Goal: Task Accomplishment & Management: Manage account settings

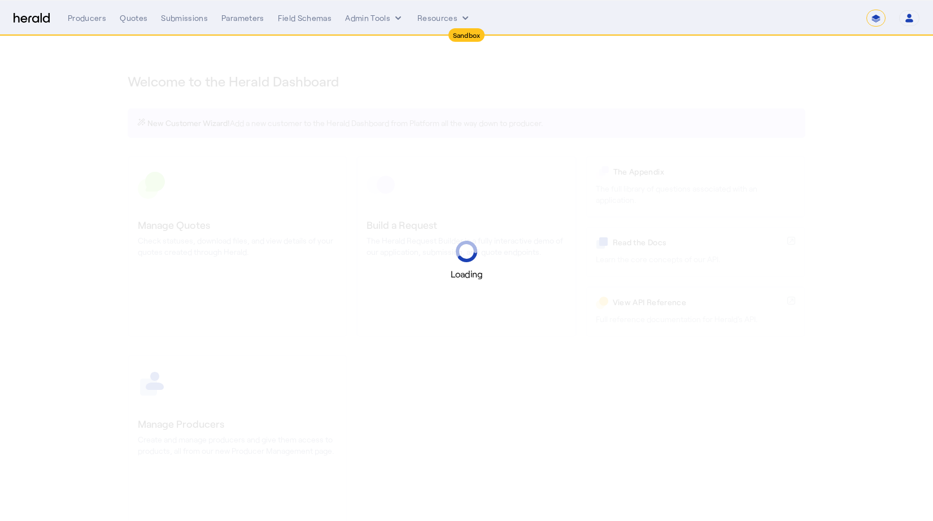
select select "*******"
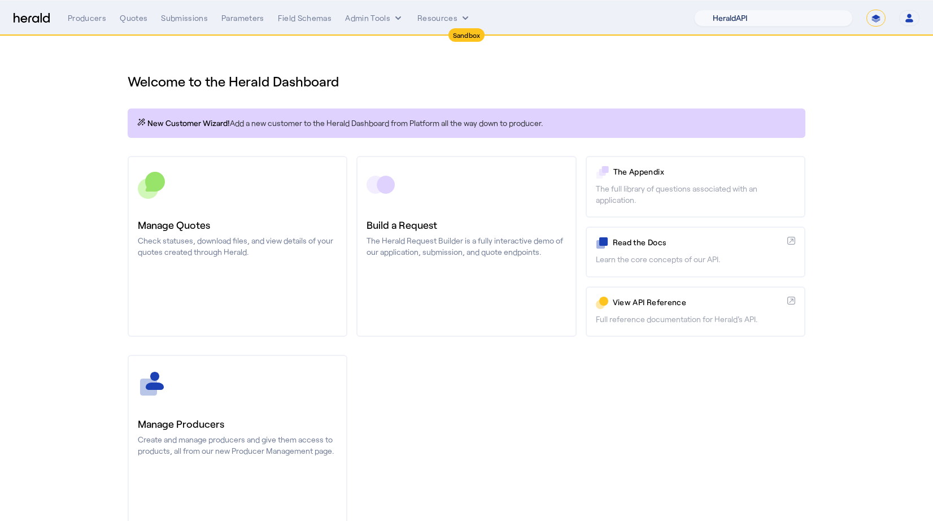
click at [803, 24] on select "1Fort Acrisure Acturis Affinity Advisors Affinity Risk Agentero AmWins Anzen Ao…" at bounding box center [773, 18] width 159 height 17
select select "pfm_15um_isu_massie"
click at [725, 10] on select "1Fort Acrisure Acturis Affinity Advisors Affinity Risk Agentero AmWins Anzen Ao…" at bounding box center [773, 18] width 159 height 17
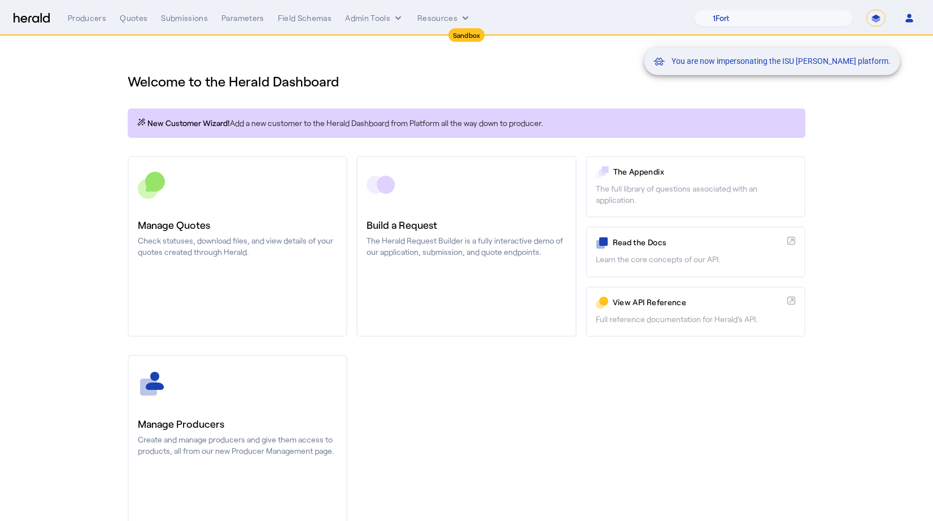
click at [910, 21] on mat-snack-bar-container "You are now impersonating the ISU [PERSON_NAME] platform." at bounding box center [800, 19] width 256 height 28
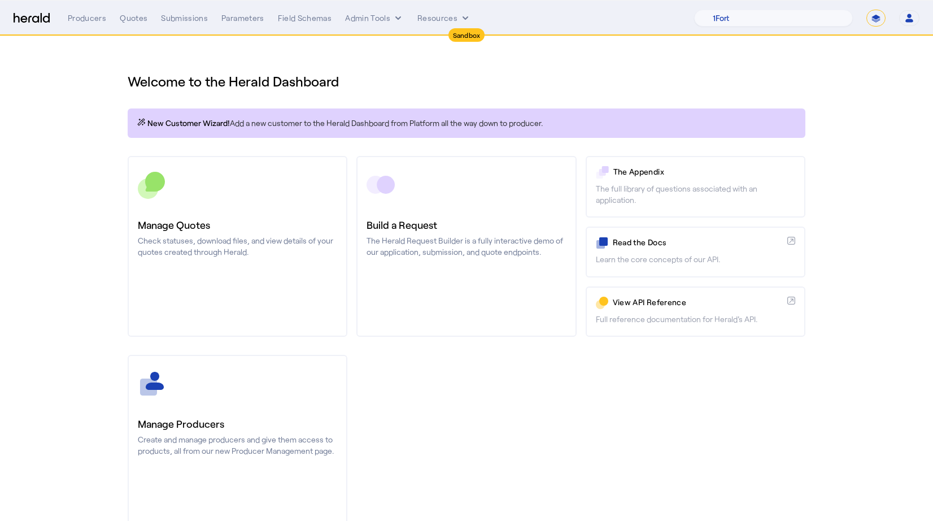
click at [906, 12] on button "Open user menu" at bounding box center [909, 18] width 20 height 16
click at [875, 73] on div "Manage Team" at bounding box center [874, 74] width 71 height 14
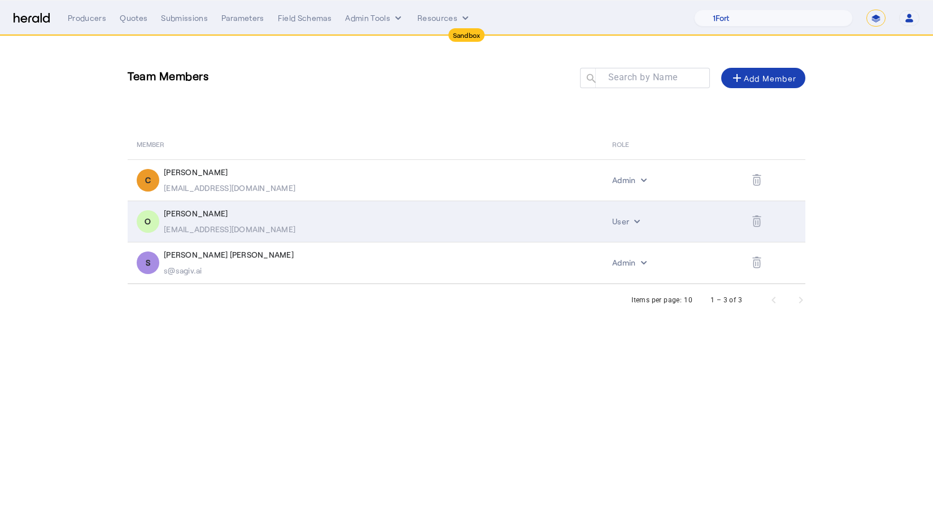
click at [752, 217] on icon "Table view of all platform users" at bounding box center [756, 221] width 9 height 12
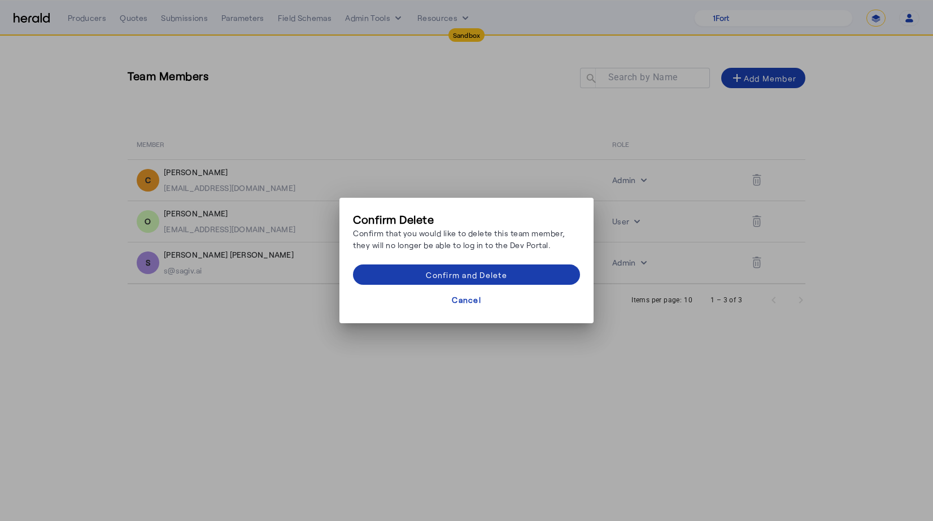
click at [490, 273] on div "Confirm and Delete" at bounding box center [466, 275] width 81 height 12
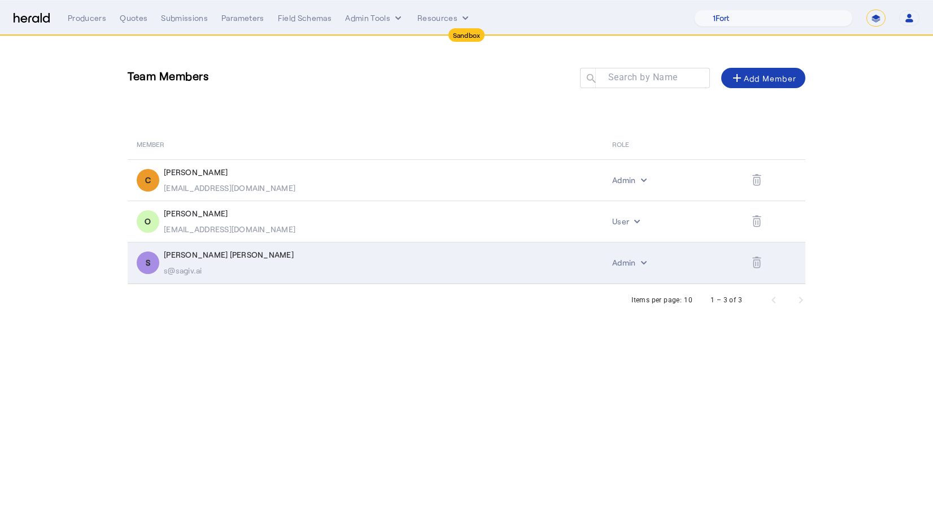
click at [752, 266] on icon "Table view of all platform users" at bounding box center [756, 262] width 9 height 12
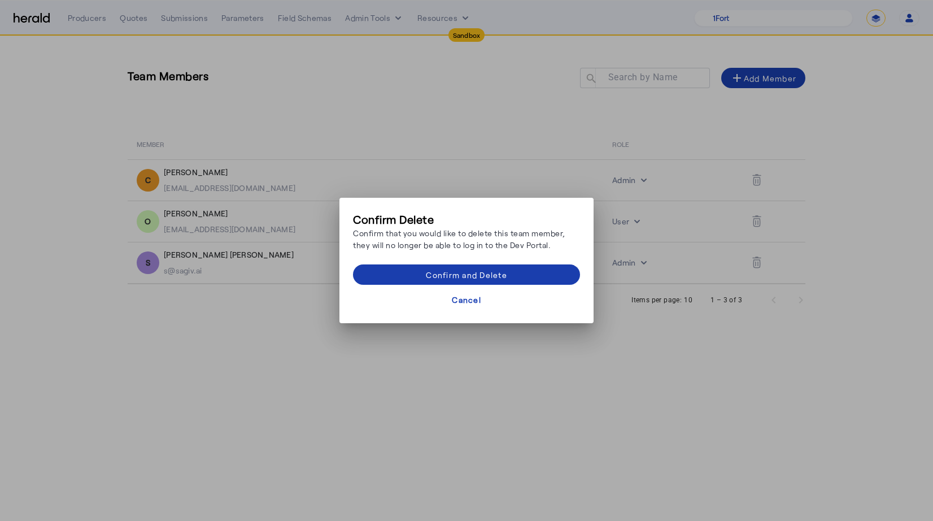
click at [515, 273] on span at bounding box center [466, 274] width 227 height 27
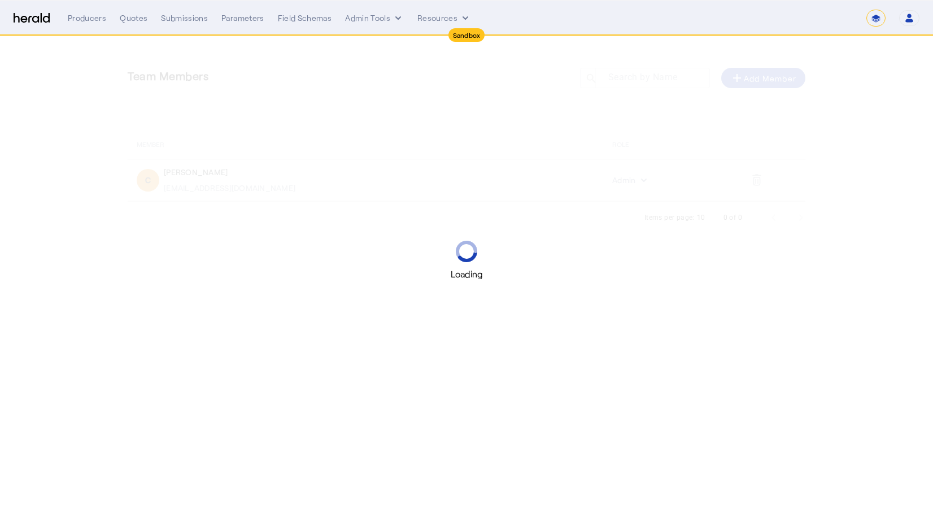
select select "*******"
select select "pfm_15um_isu_massie"
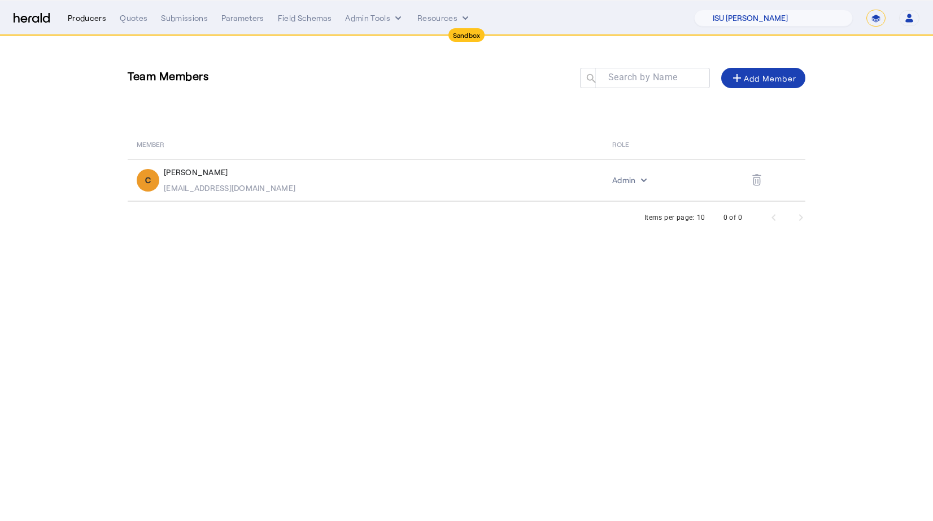
click at [92, 19] on div "Producers" at bounding box center [87, 17] width 38 height 11
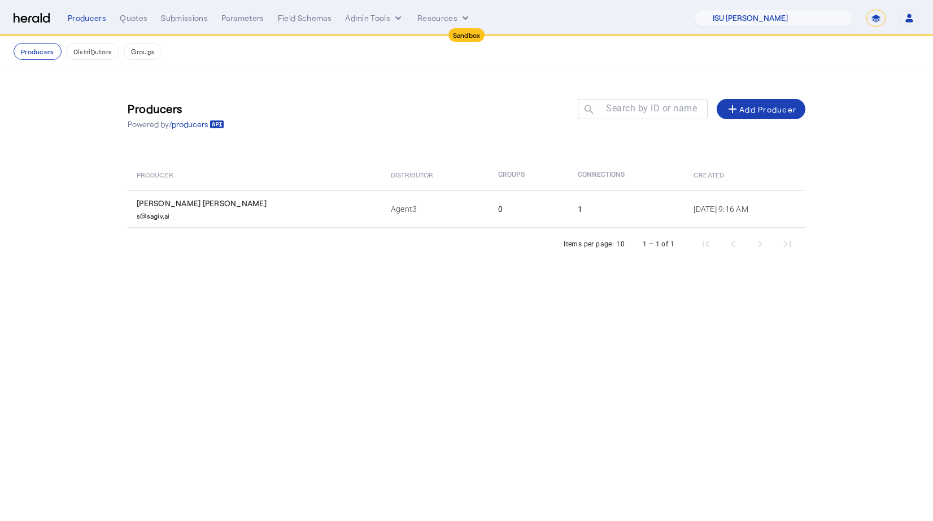
click at [16, 10] on div "Menu Producers Quotes Submissions Parameters Field Schemas Admin Tools Resource…" at bounding box center [467, 18] width 906 height 17
click at [22, 18] on img at bounding box center [32, 18] width 36 height 11
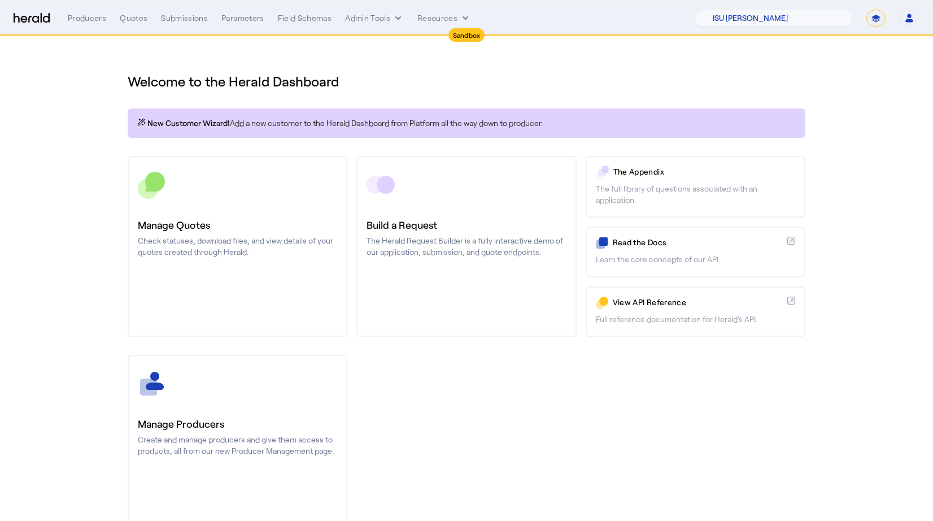
click at [904, 10] on div "1Fort Acrisure Acturis Affinity Advisors Affinity Risk Agentero AmWins Anzen Ao…" at bounding box center [806, 18] width 225 height 17
click at [916, 24] on button "Open user menu" at bounding box center [909, 18] width 20 height 16
click at [863, 77] on div "Manage Team" at bounding box center [874, 74] width 71 height 14
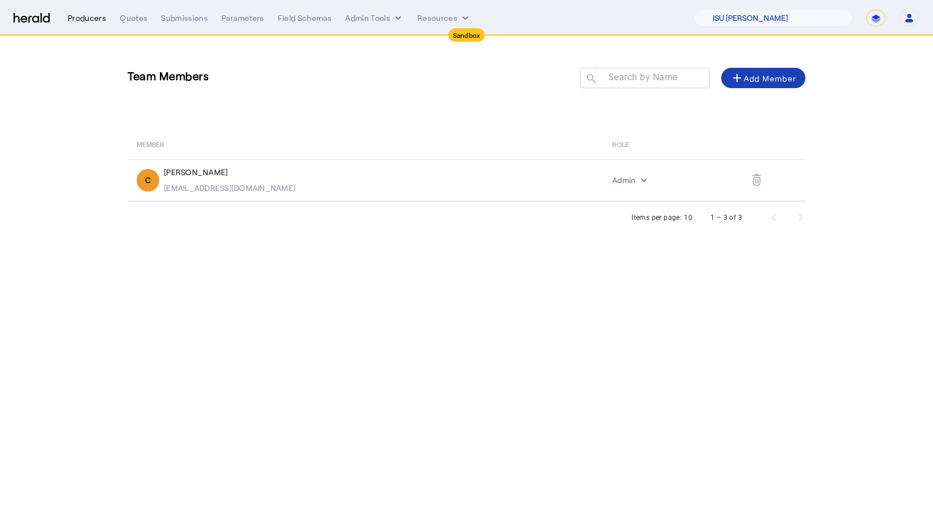
click at [81, 17] on div "Producers" at bounding box center [87, 17] width 38 height 11
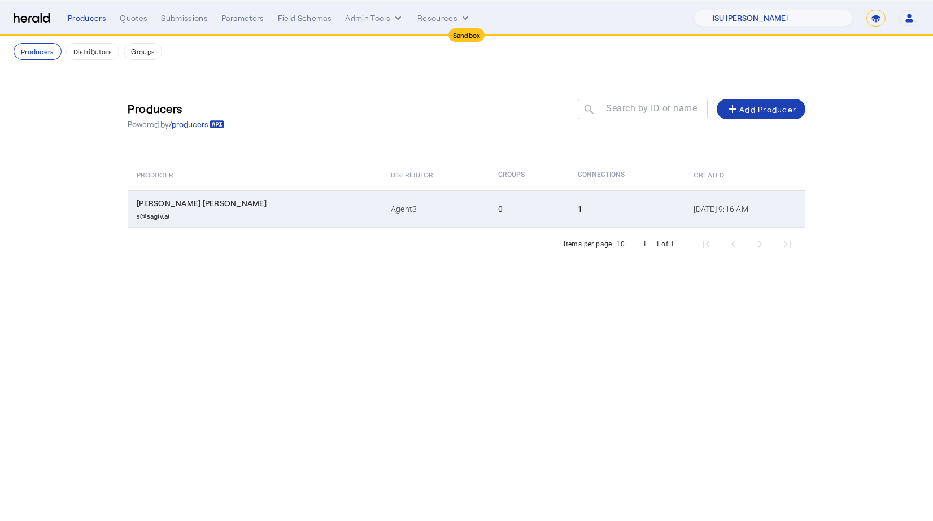
click at [229, 216] on div "s@sagiv.ai" at bounding box center [257, 214] width 241 height 11
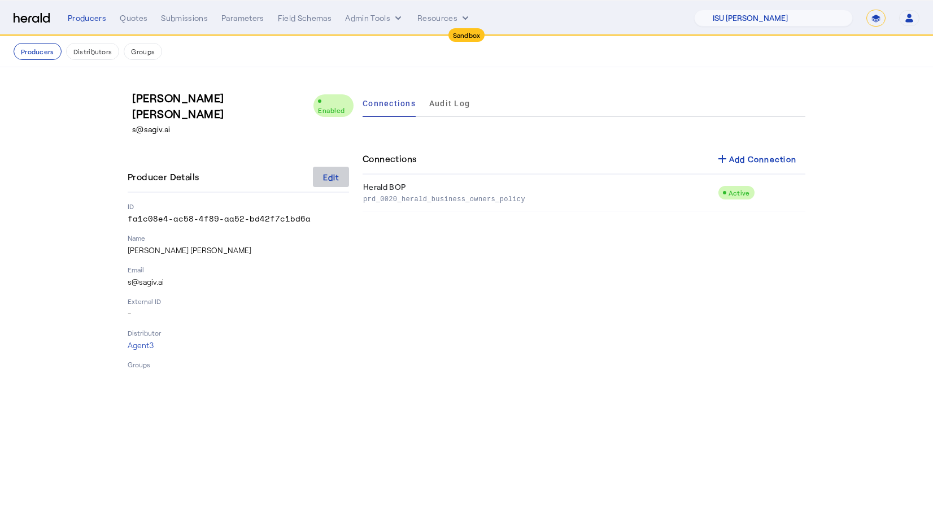
click at [324, 171] on div "Edit" at bounding box center [331, 177] width 16 height 12
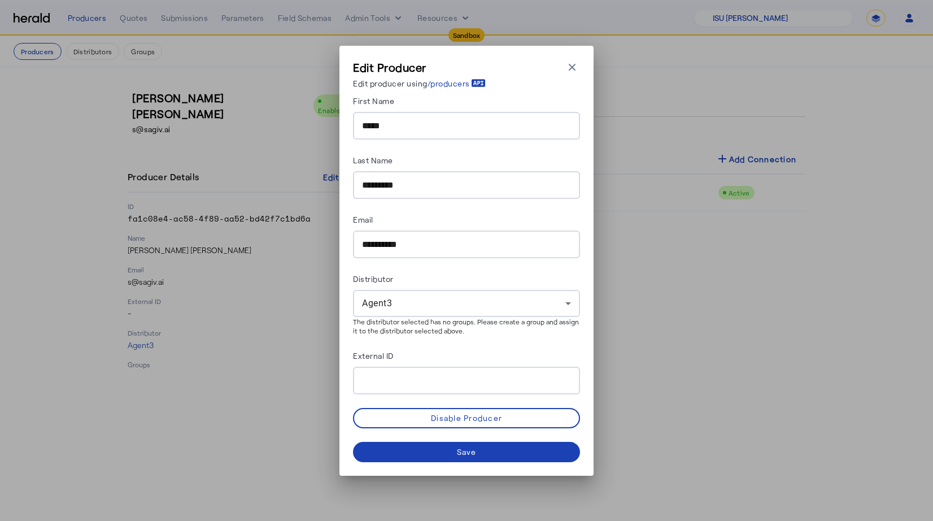
click at [374, 142] on form "**********" at bounding box center [466, 278] width 227 height 368
click at [373, 119] on input "*****" at bounding box center [466, 126] width 209 height 14
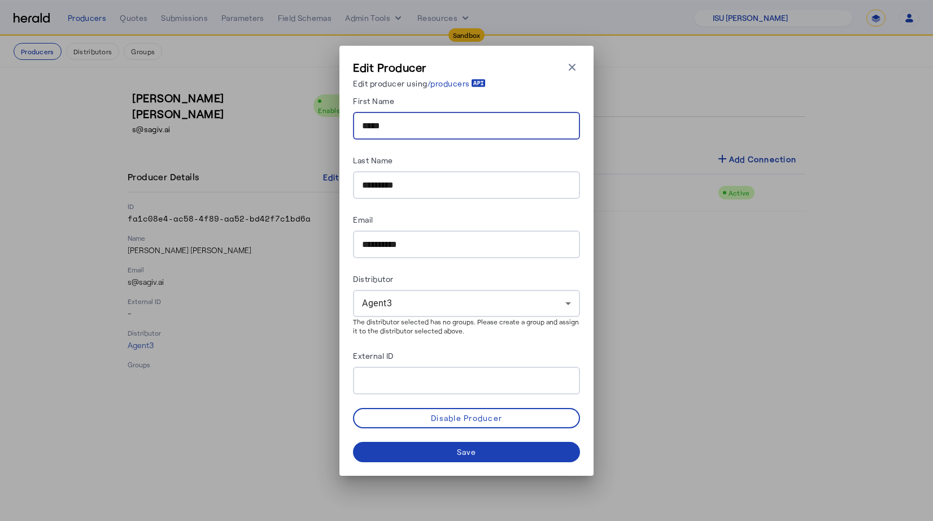
type input "*"
type input "*******"
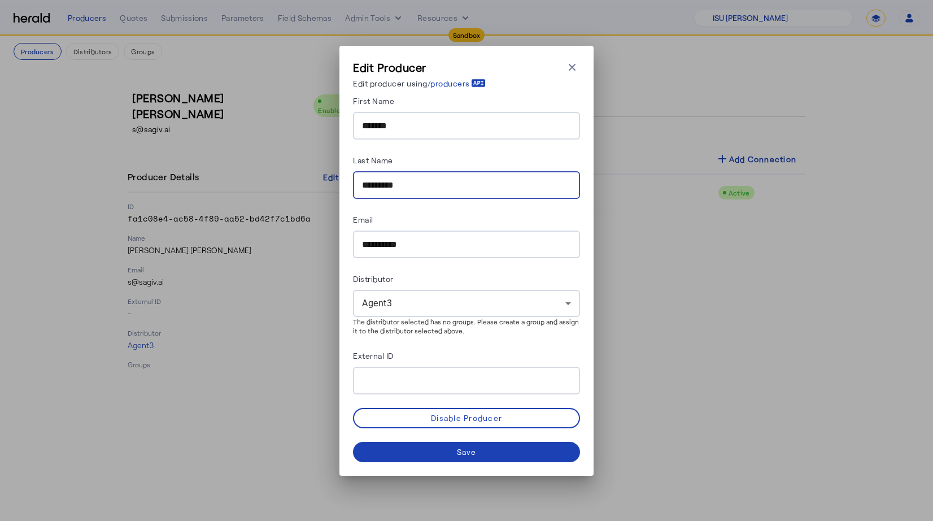
click at [413, 186] on input "*********" at bounding box center [466, 186] width 209 height 14
type input "******"
click at [416, 238] on input "**********" at bounding box center [466, 245] width 209 height 14
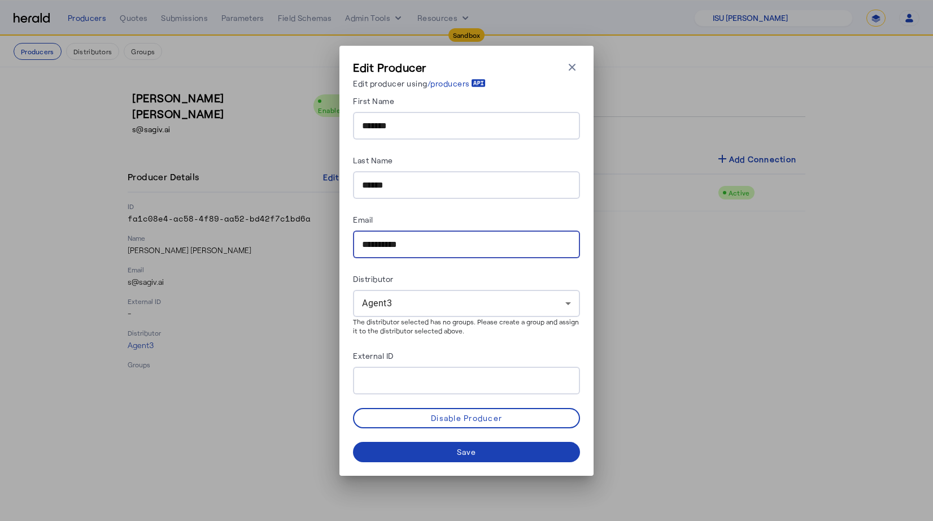
click at [416, 238] on input "**********" at bounding box center [466, 245] width 209 height 14
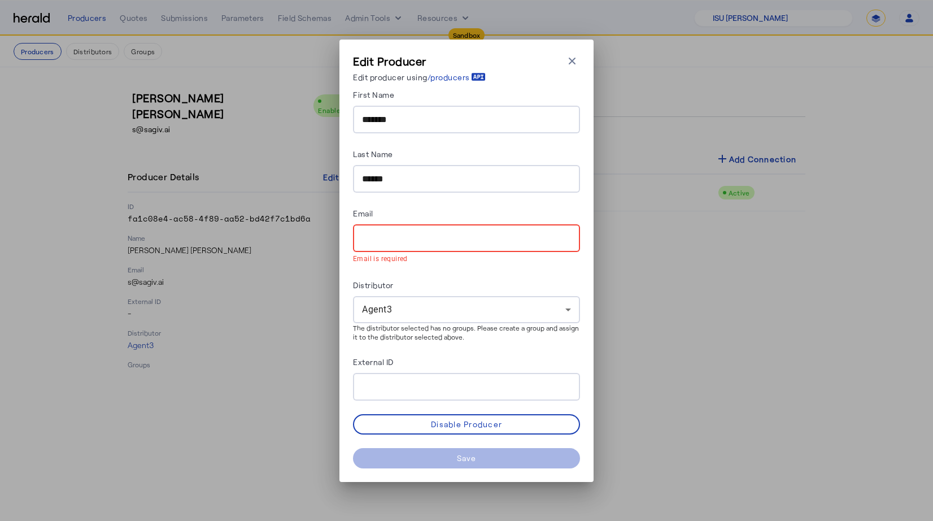
click at [455, 463] on div "Edit Producer Edit producer using /producers Close modal First Name ******* Las…" at bounding box center [467, 261] width 254 height 442
click at [393, 240] on input "Email" at bounding box center [466, 239] width 209 height 14
paste input "**********"
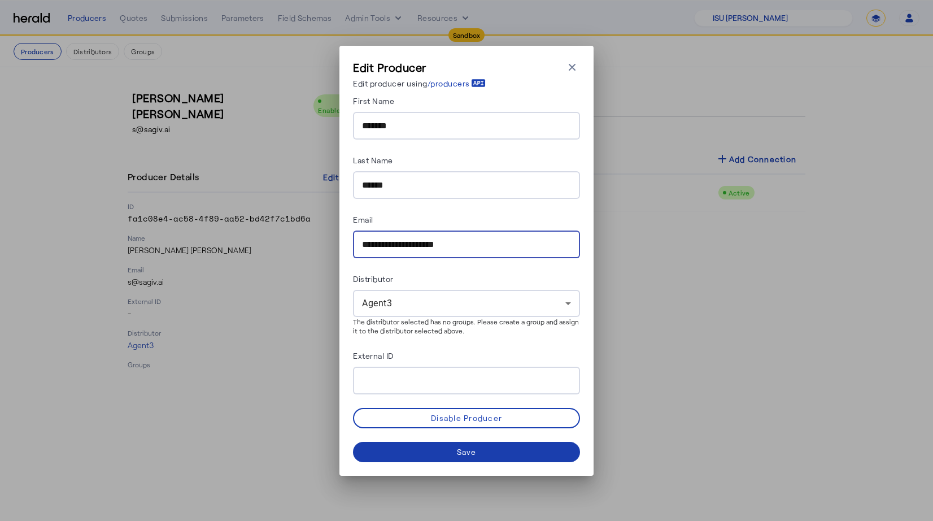
type input "**********"
click at [435, 450] on span at bounding box center [466, 451] width 227 height 27
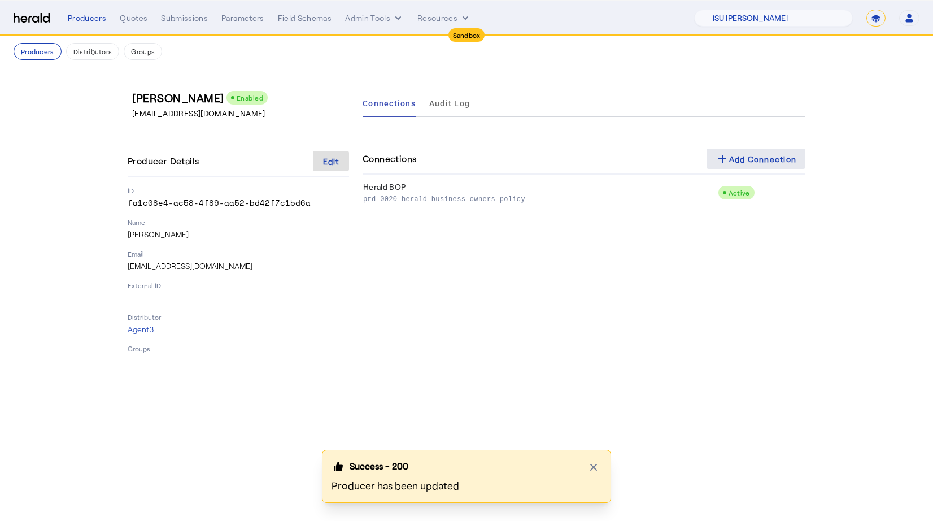
click at [743, 165] on div "add Add Connection" at bounding box center [756, 159] width 81 height 14
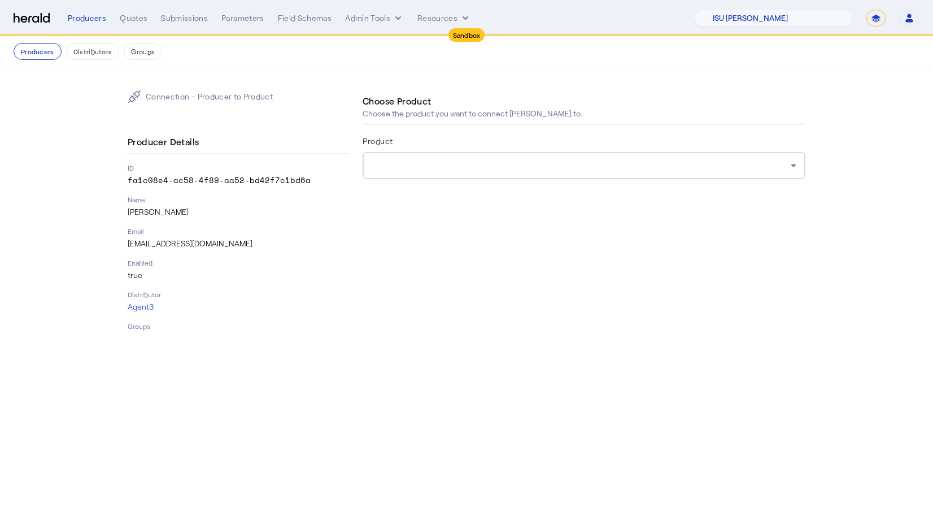
click at [425, 172] on div at bounding box center [584, 165] width 425 height 27
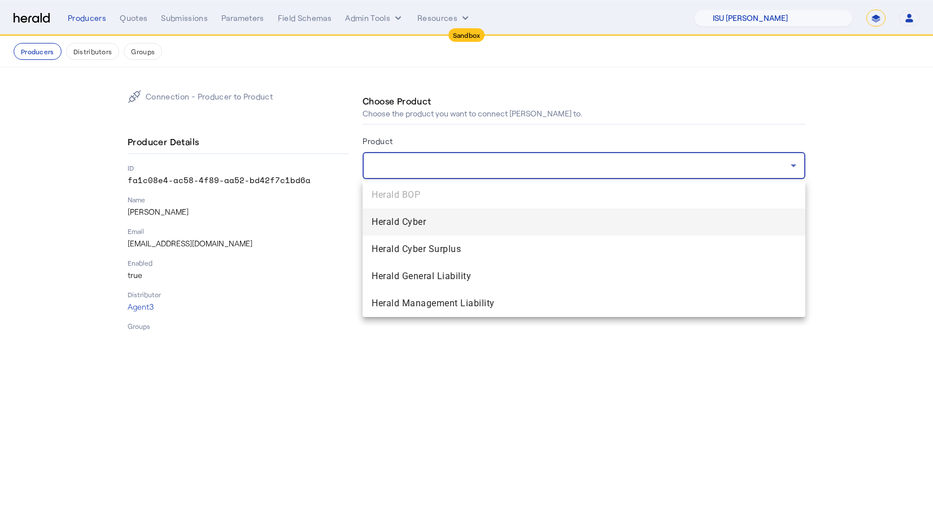
click at [360, 232] on div at bounding box center [466, 260] width 933 height 521
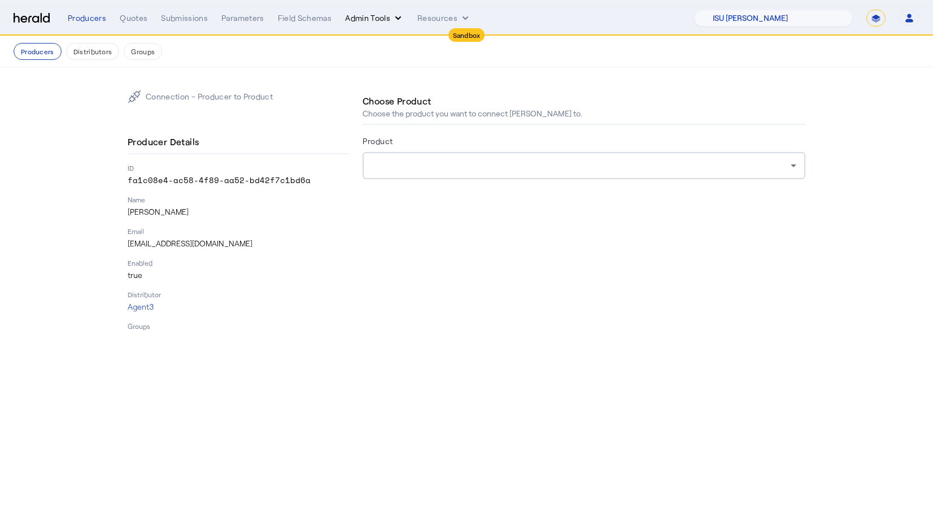
click at [384, 22] on button "Admin Tools" at bounding box center [374, 17] width 59 height 11
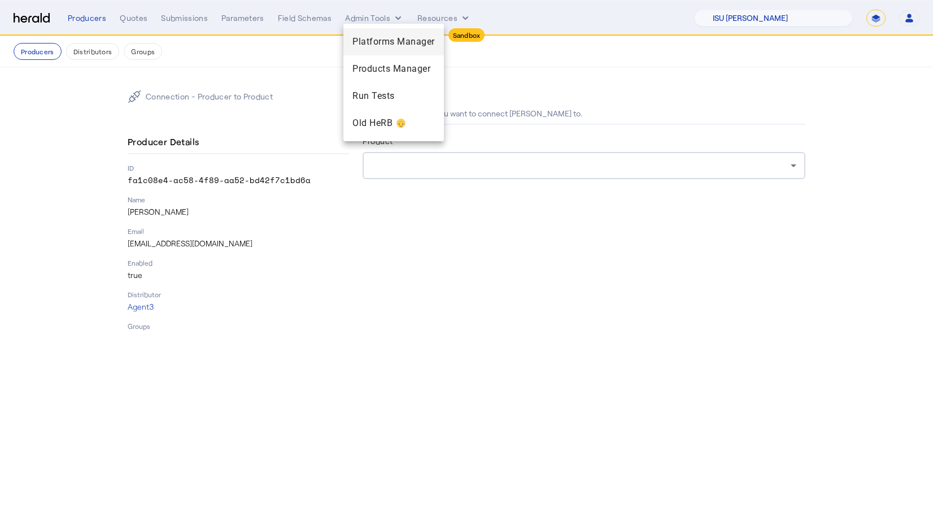
click at [365, 40] on span "Platforms Manager" at bounding box center [394, 42] width 82 height 14
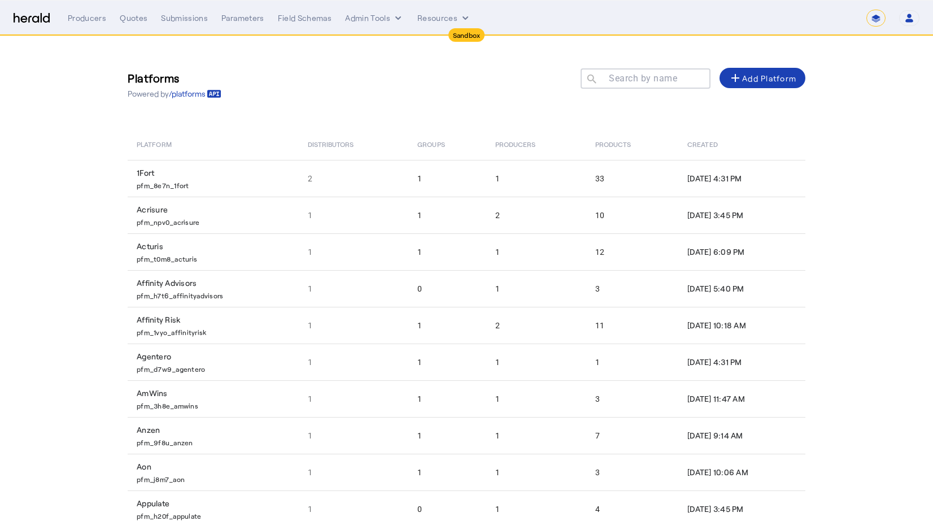
click at [680, 77] on input "Search by name" at bounding box center [651, 78] width 102 height 14
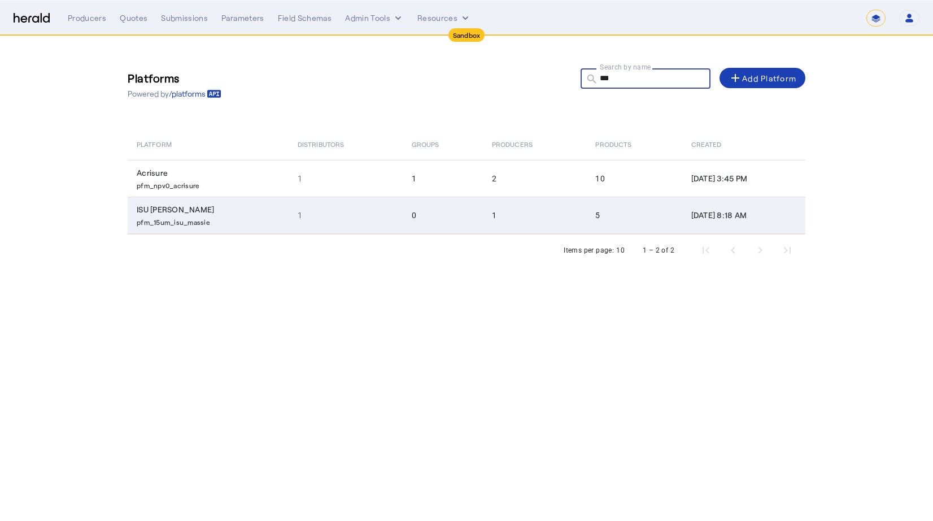
type input "***"
click at [222, 220] on p "pfm_15um_isu_massie" at bounding box center [210, 220] width 147 height 11
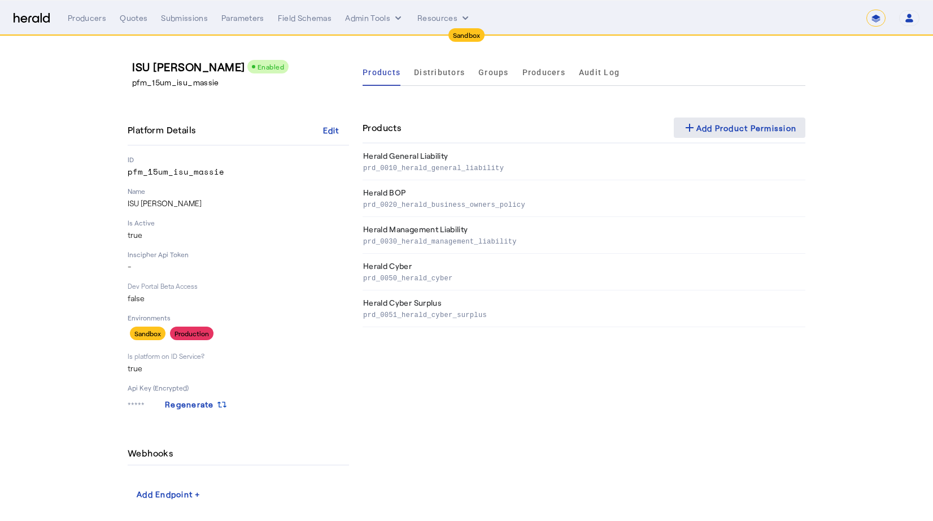
click at [753, 124] on div "add Add Product Permission" at bounding box center [740, 128] width 114 height 14
select select "pfm_15um_isu_massie"
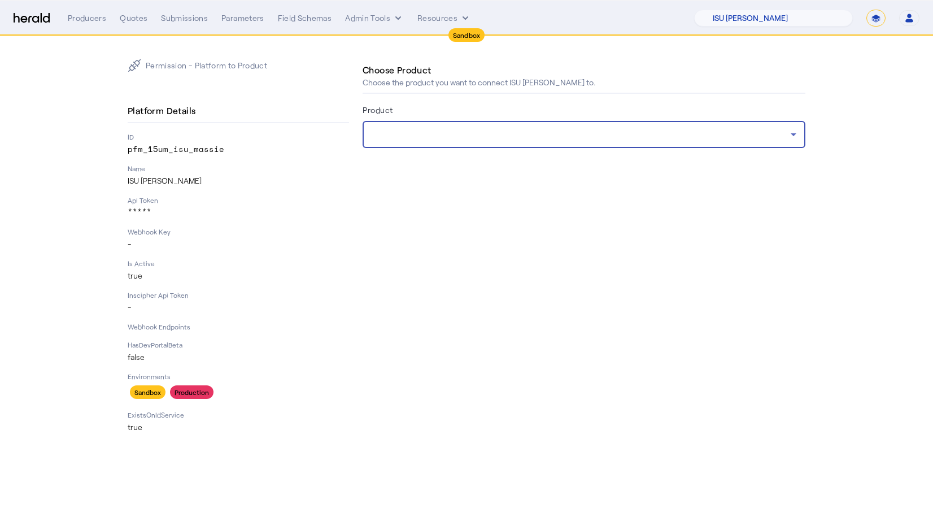
click at [416, 130] on div at bounding box center [581, 135] width 419 height 14
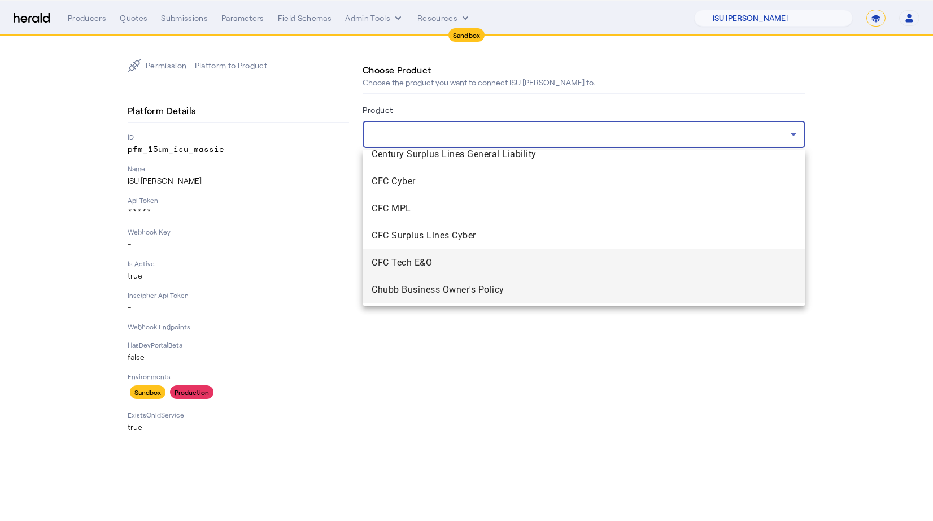
scroll to position [639, 0]
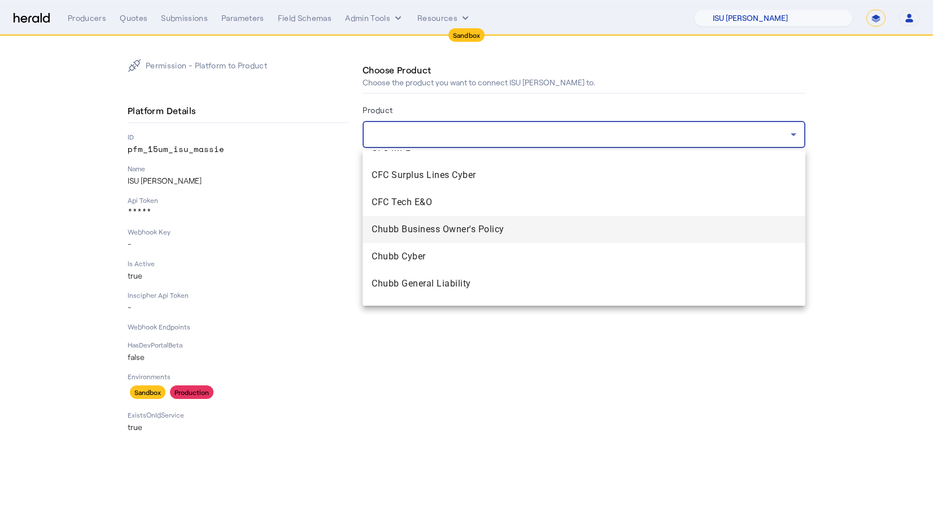
click at [411, 231] on span "Chubb Business Owner's Policy" at bounding box center [584, 230] width 425 height 14
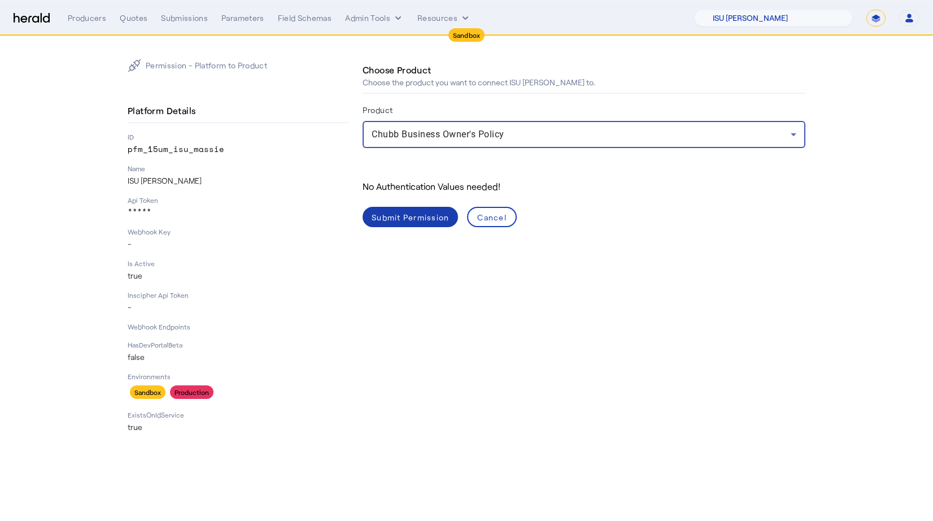
click at [404, 219] on div "Submit Permission" at bounding box center [410, 217] width 77 height 12
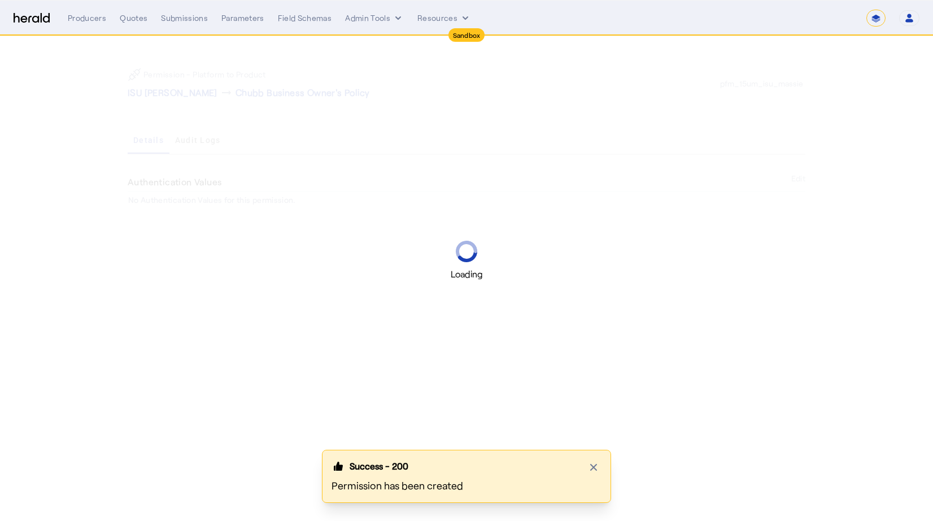
click at [264, 182] on div "Loading" at bounding box center [466, 260] width 933 height 521
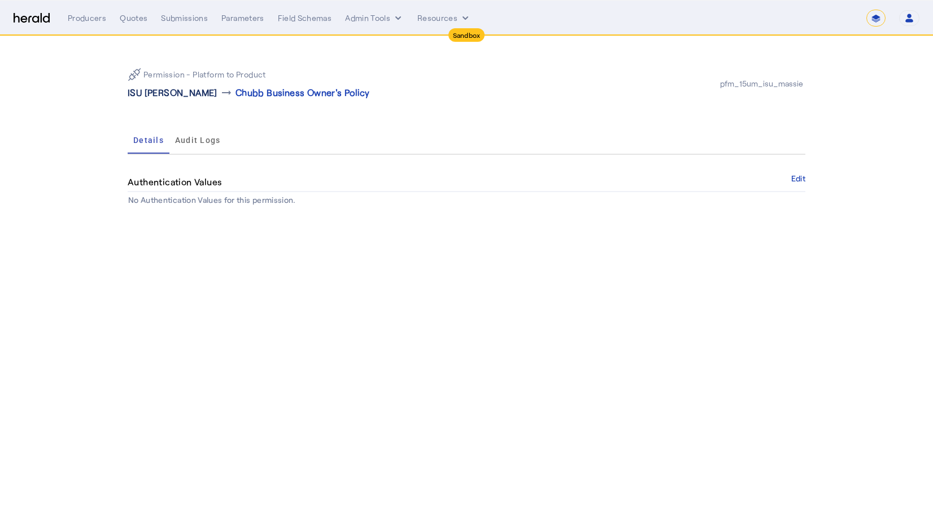
click at [145, 97] on p "ISU [PERSON_NAME]" at bounding box center [173, 93] width 90 height 14
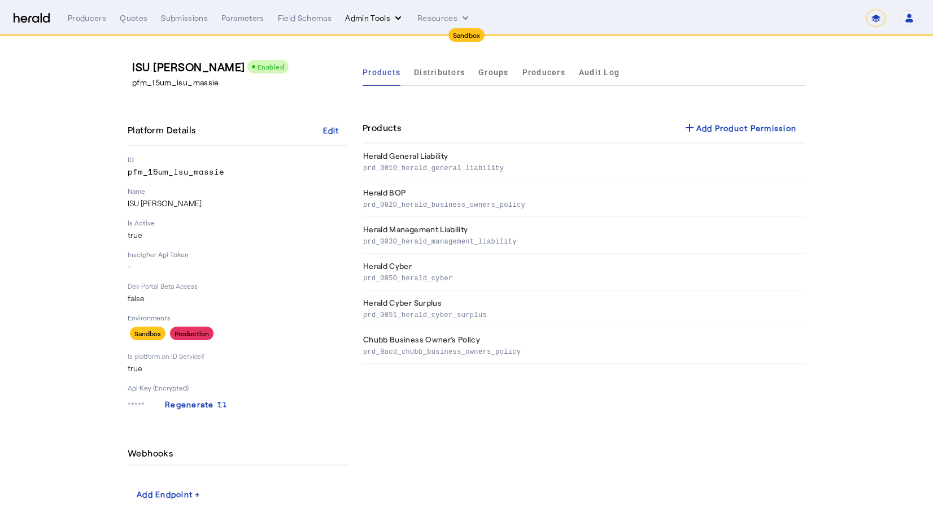
click at [377, 19] on button "Admin Tools" at bounding box center [374, 17] width 59 height 11
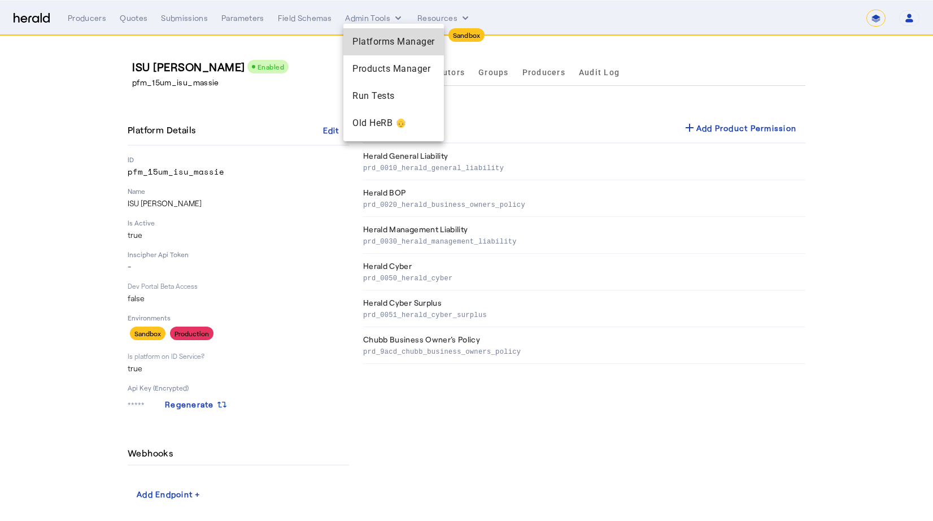
click at [378, 42] on span "Platforms Manager" at bounding box center [394, 42] width 82 height 14
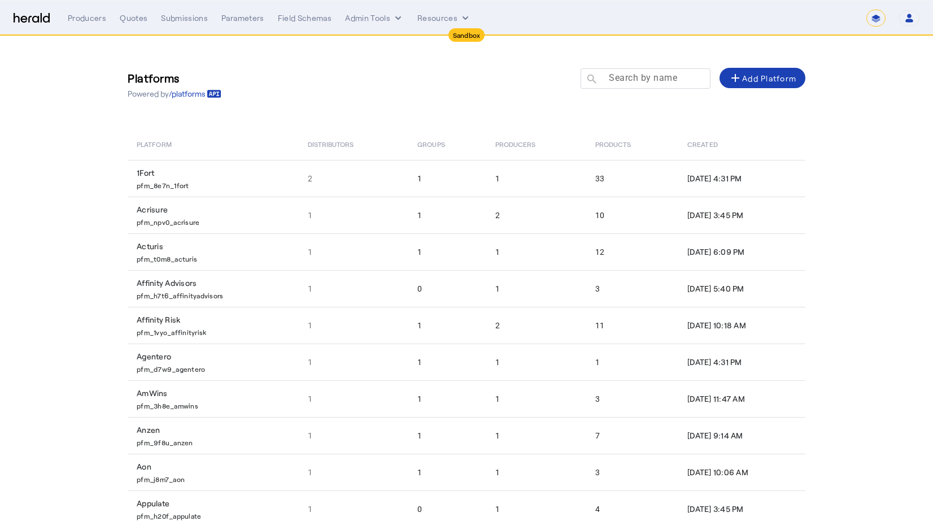
click at [654, 73] on mat-label "Search by name" at bounding box center [643, 77] width 68 height 11
click at [654, 73] on input "Search by name" at bounding box center [651, 78] width 102 height 14
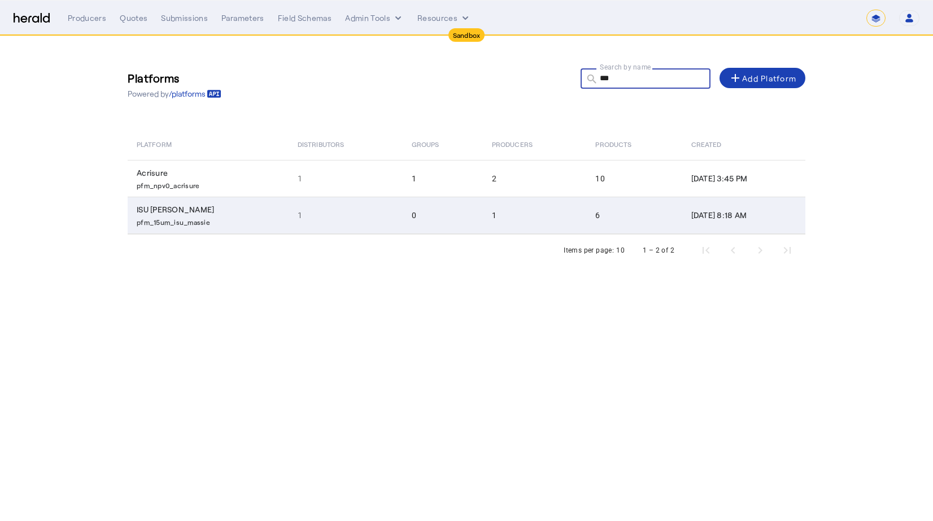
type input "***"
click at [267, 210] on td "ISU Massie pfm_15um_isu_massie" at bounding box center [208, 215] width 161 height 37
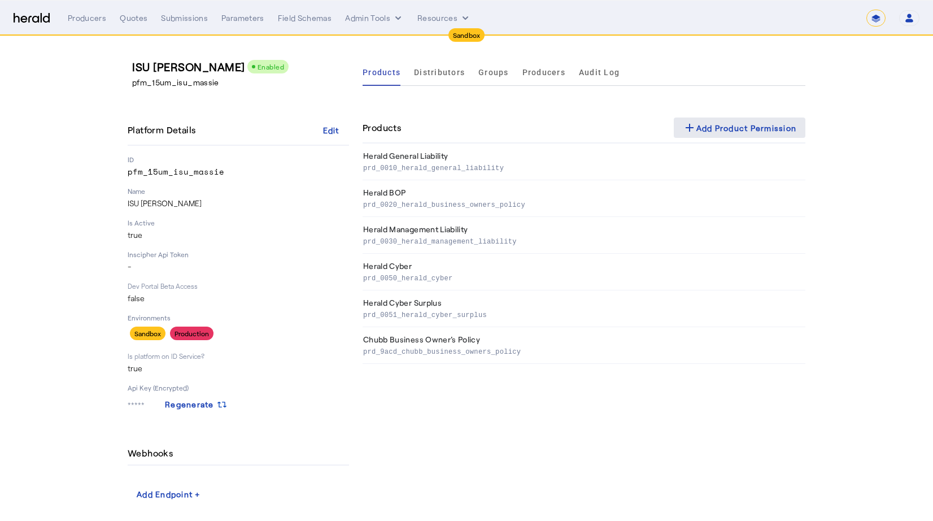
click at [714, 123] on div "add Add Product Permission" at bounding box center [740, 128] width 114 height 14
select select "pfm_15um_isu_massie"
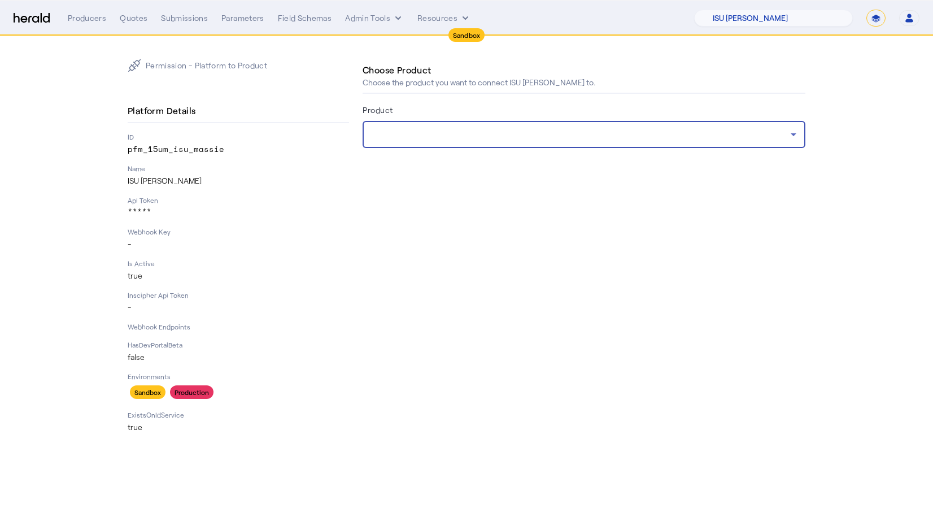
click at [431, 128] on div at bounding box center [581, 135] width 419 height 14
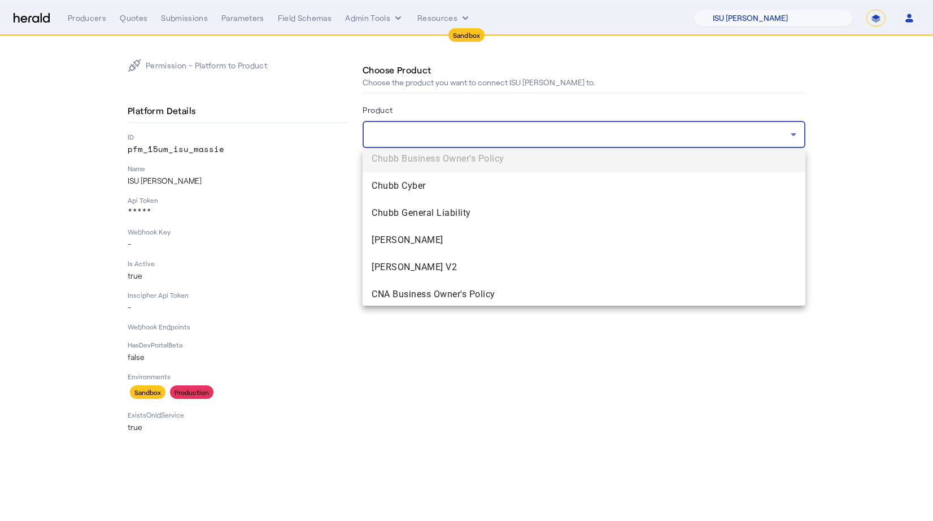
scroll to position [724, 0]
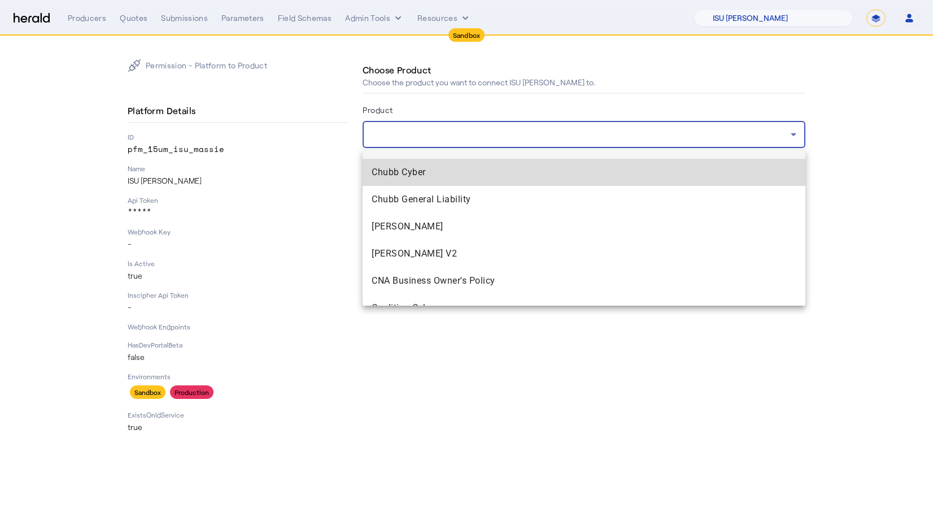
click at [413, 179] on mat-option "Chubb Cyber" at bounding box center [584, 172] width 443 height 27
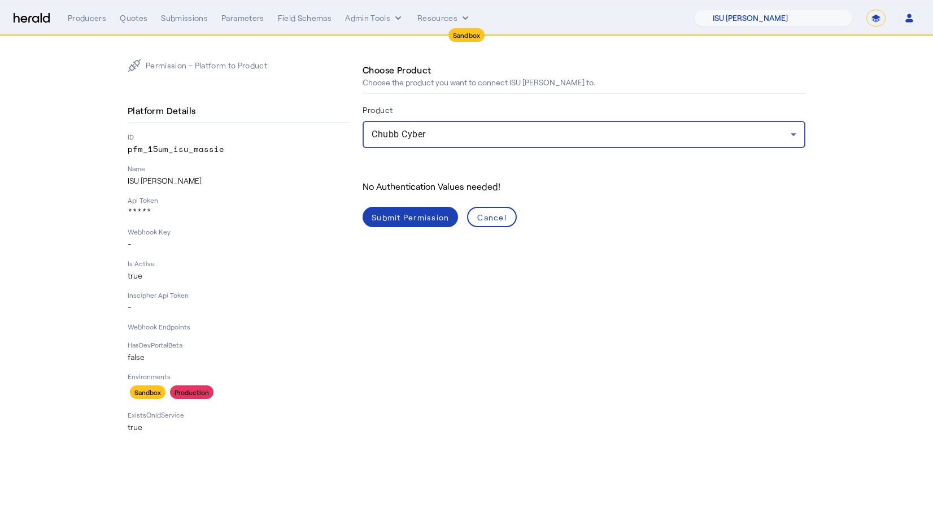
click at [407, 221] on div "Submit Permission" at bounding box center [410, 217] width 77 height 12
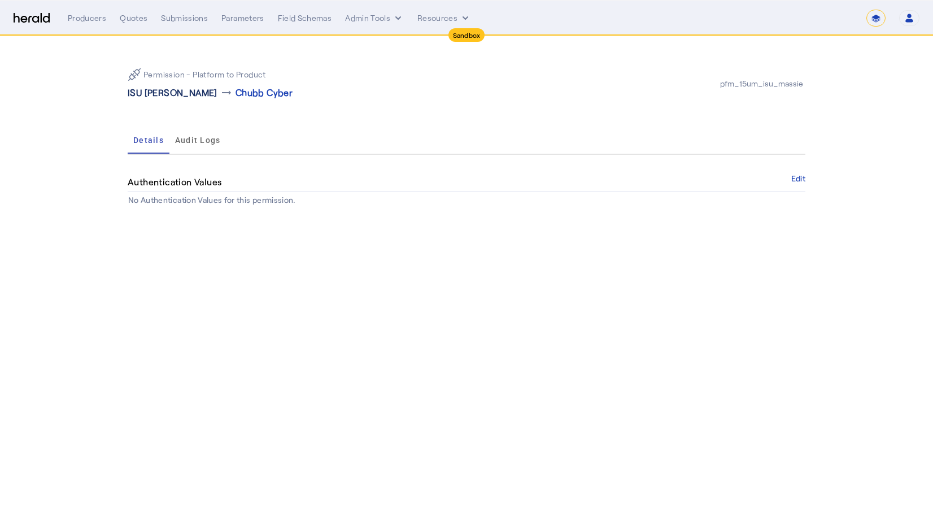
click at [151, 93] on p "ISU [PERSON_NAME]" at bounding box center [173, 93] width 90 height 14
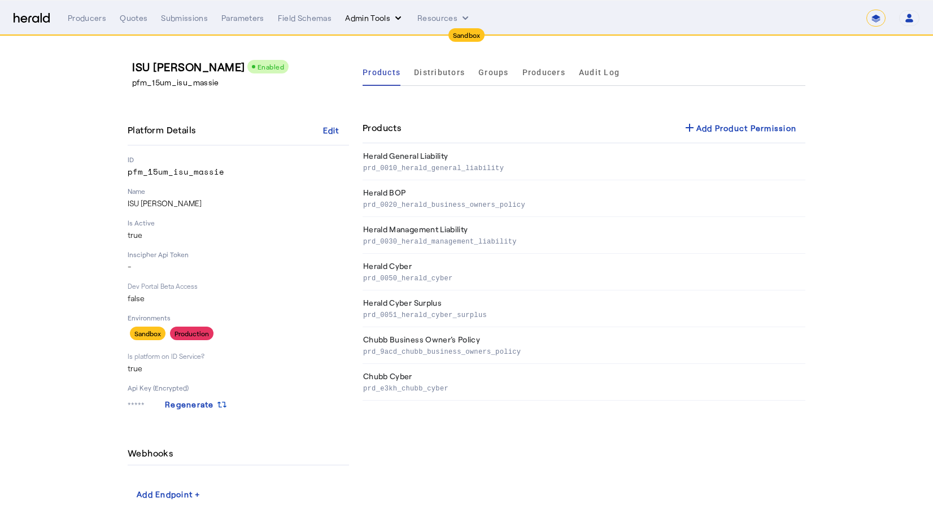
click at [394, 14] on icon "internal dropdown menu" at bounding box center [398, 17] width 11 height 11
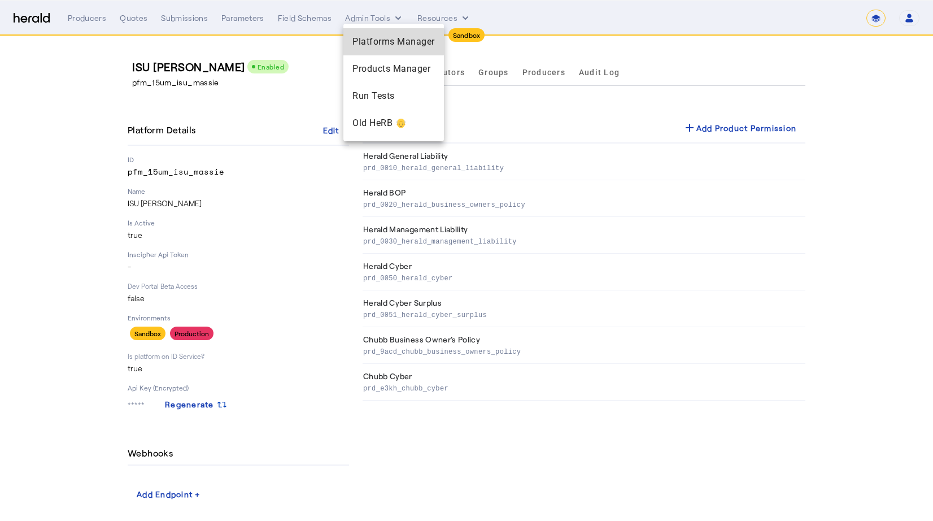
click at [385, 45] on span "Platforms Manager" at bounding box center [394, 42] width 82 height 14
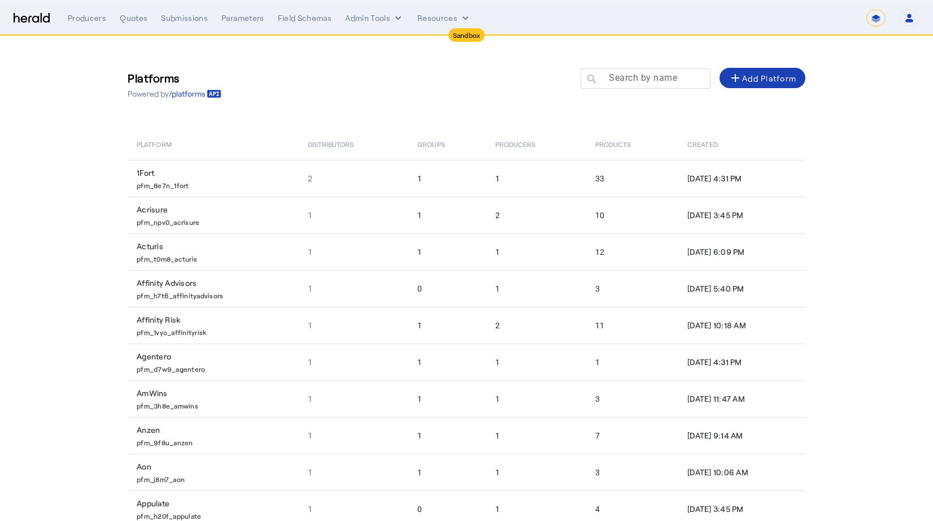
click at [630, 81] on mat-label "Search by name" at bounding box center [643, 77] width 68 height 11
click at [630, 81] on input "Search by name" at bounding box center [651, 78] width 102 height 14
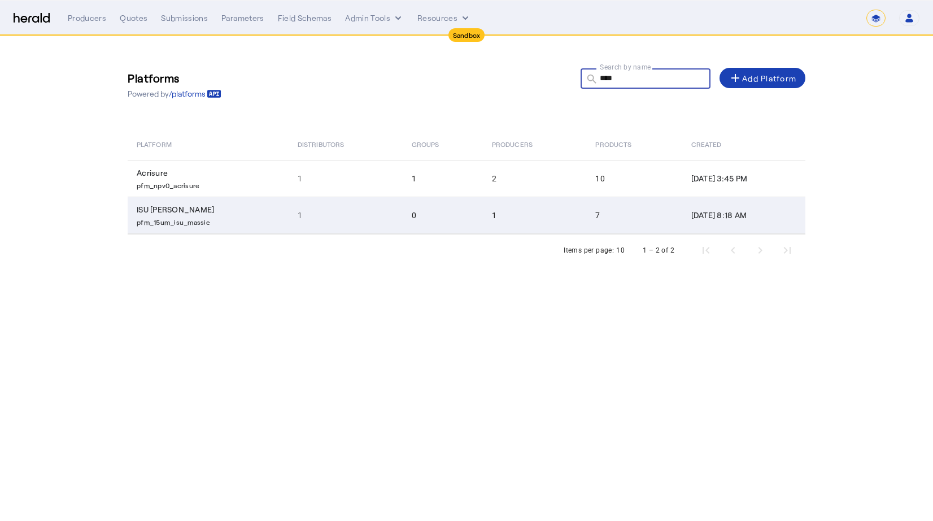
type input "***"
click at [223, 212] on td "ISU Massie pfm_15um_isu_massie" at bounding box center [208, 215] width 161 height 37
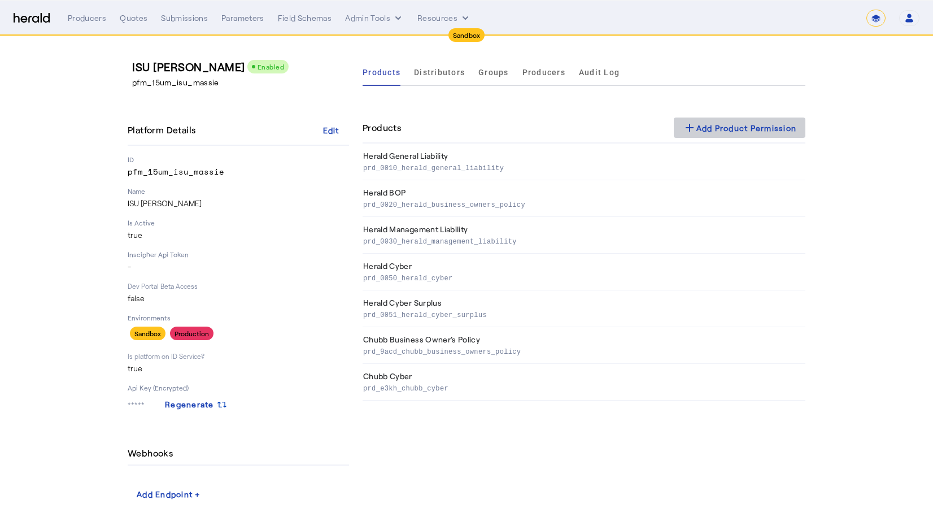
click at [769, 135] on span at bounding box center [740, 127] width 132 height 27
select select "pfm_15um_isu_massie"
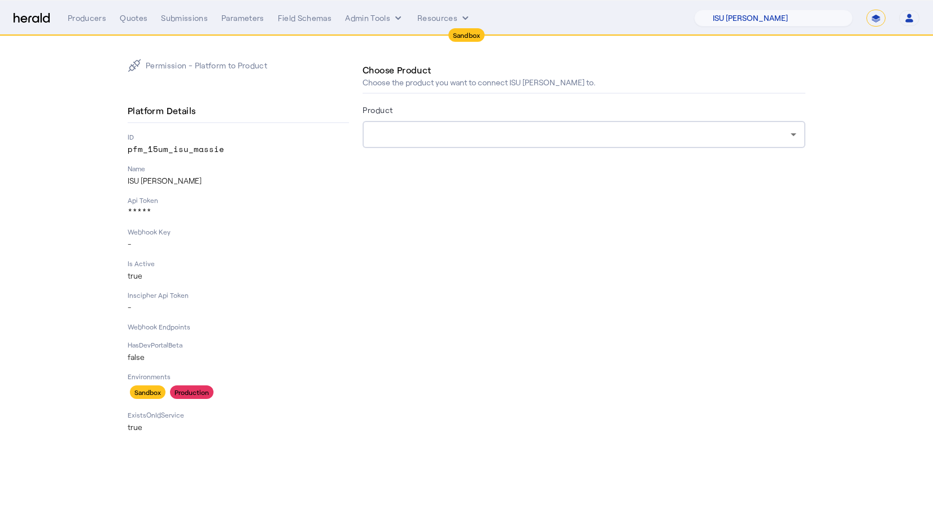
click at [447, 146] on div at bounding box center [584, 134] width 425 height 27
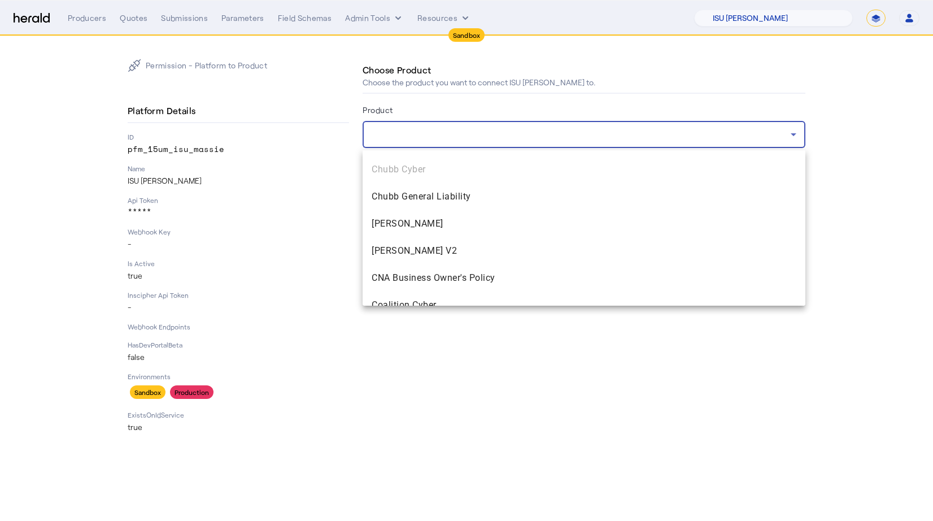
scroll to position [727, 0]
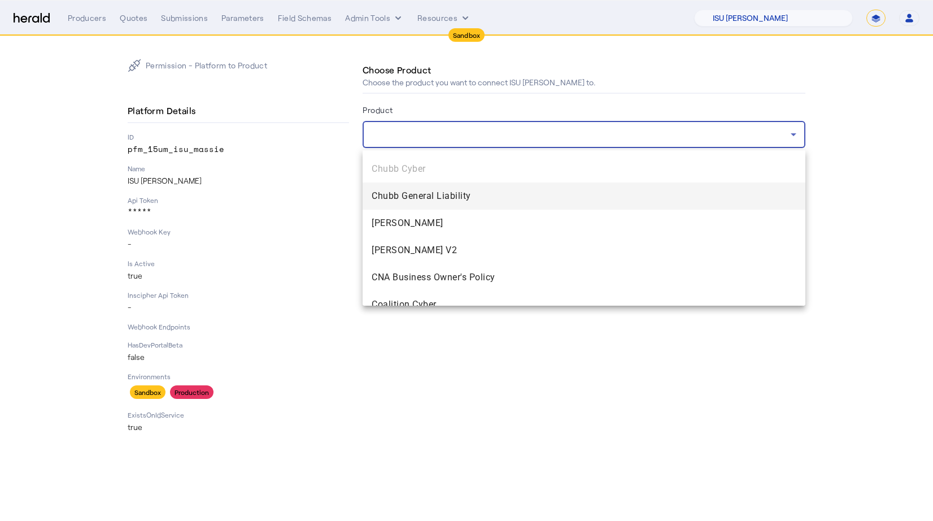
click at [431, 198] on span "Chubb General Liability" at bounding box center [584, 196] width 425 height 14
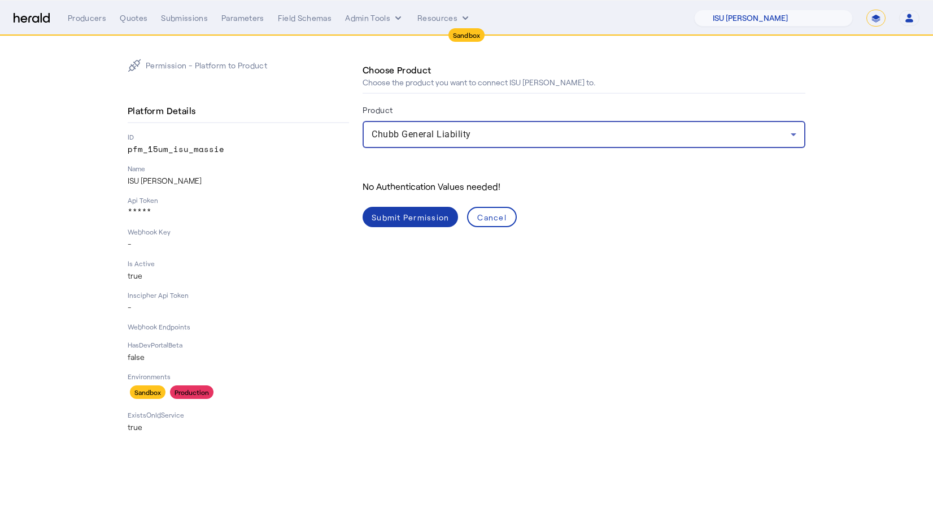
click at [377, 224] on span at bounding box center [410, 216] width 95 height 27
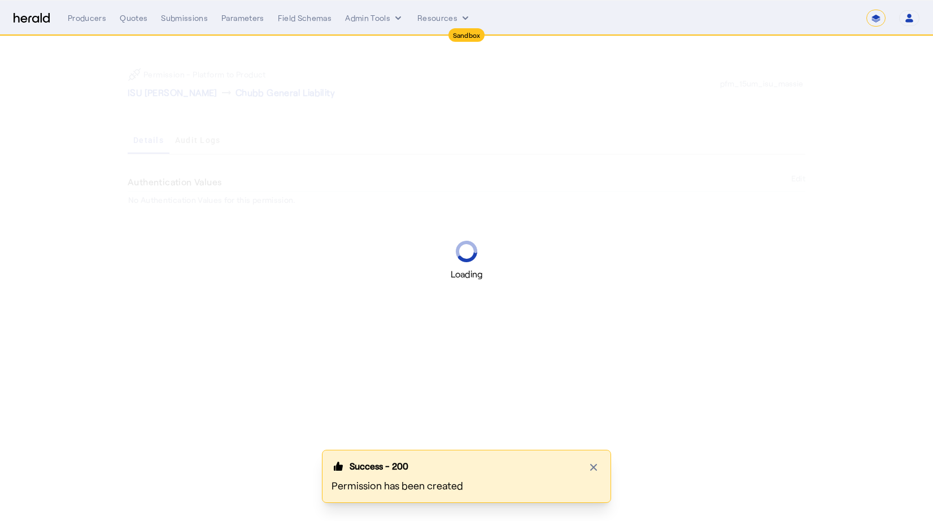
click at [89, 26] on nav "**********" at bounding box center [466, 18] width 933 height 35
click at [88, 21] on div "Producers" at bounding box center [87, 17] width 38 height 11
select select "pfm_15um_isu_massie"
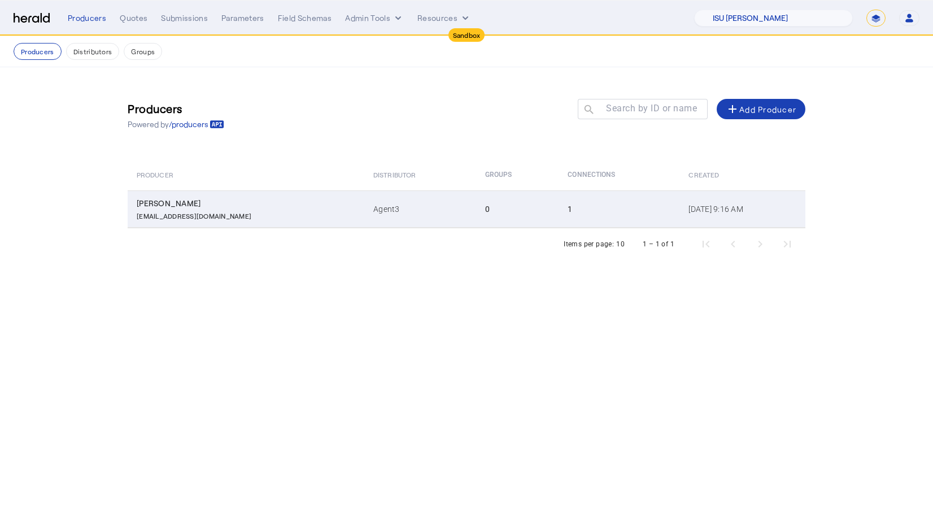
click at [244, 205] on div "[PERSON_NAME]" at bounding box center [248, 203] width 223 height 11
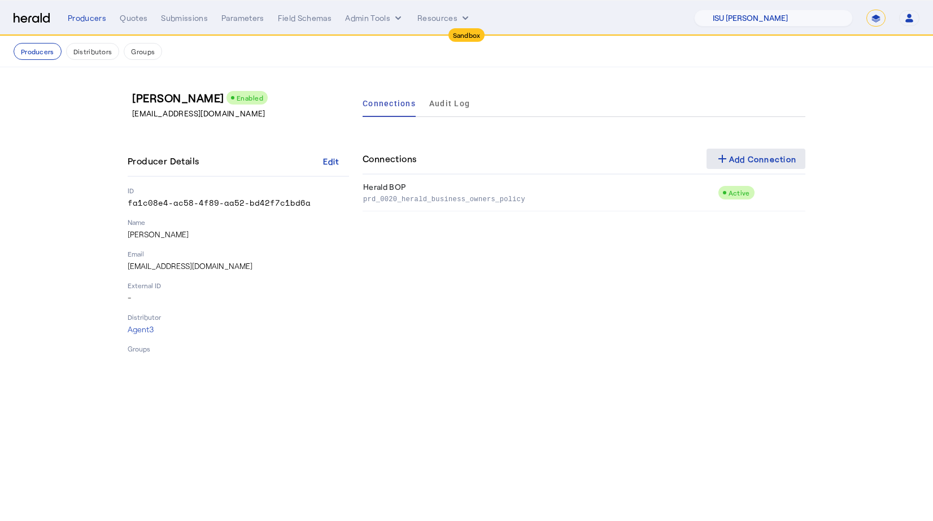
click at [753, 152] on div "add Add Connection" at bounding box center [756, 159] width 81 height 14
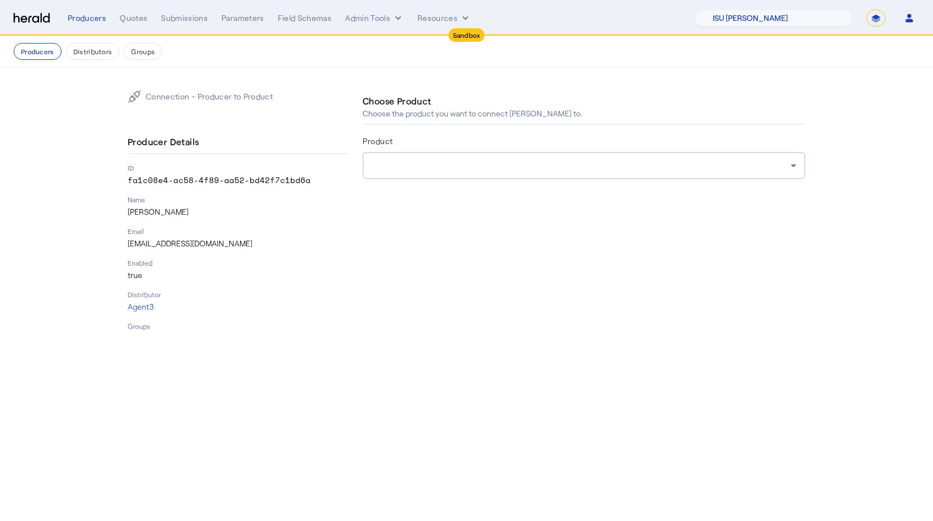
click at [393, 163] on div at bounding box center [581, 166] width 419 height 14
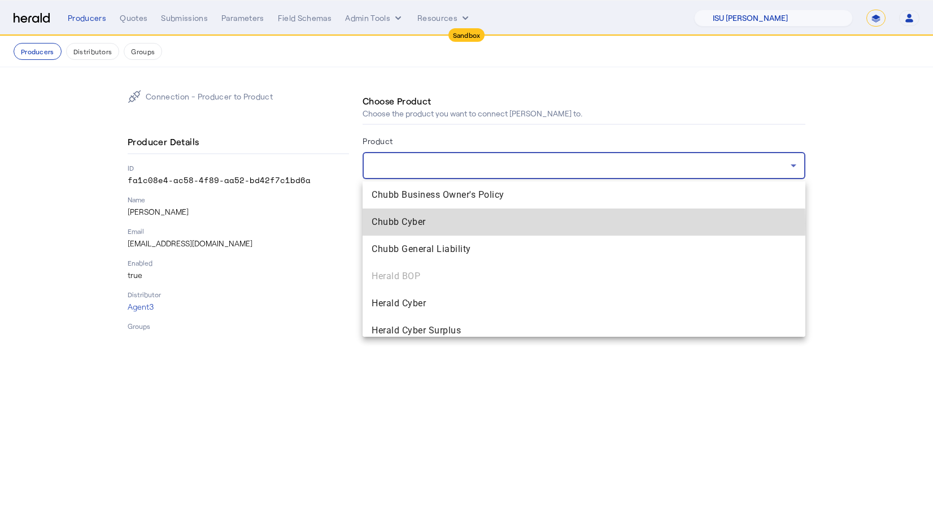
click at [401, 223] on span "Chubb Cyber" at bounding box center [584, 222] width 425 height 14
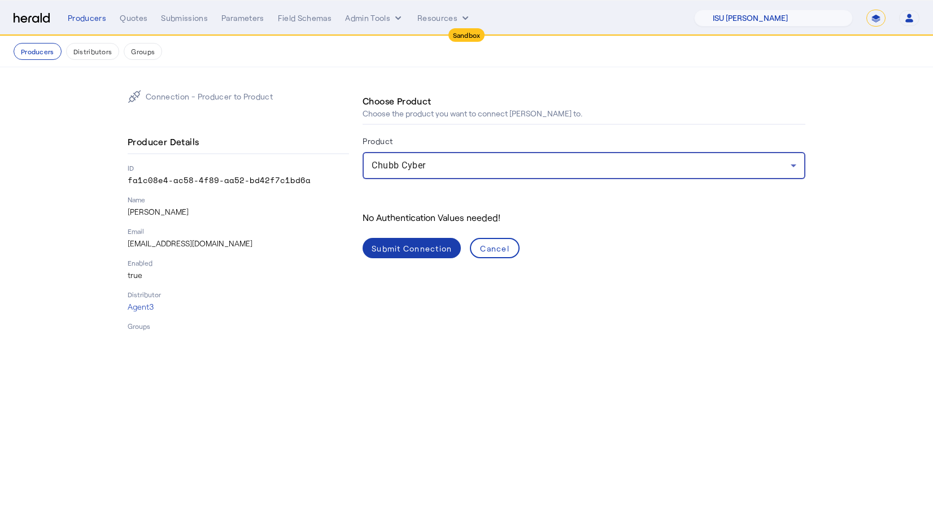
click at [413, 238] on span at bounding box center [412, 247] width 98 height 27
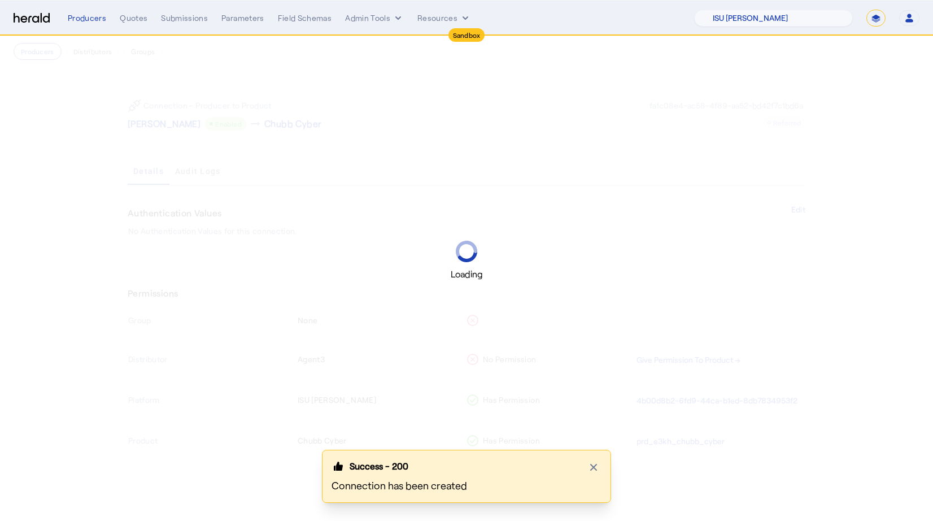
click at [398, 279] on div "Permissions Group None Distributor Agent3 No Permission Give Permission To Prod…" at bounding box center [466, 376] width 723 height 229
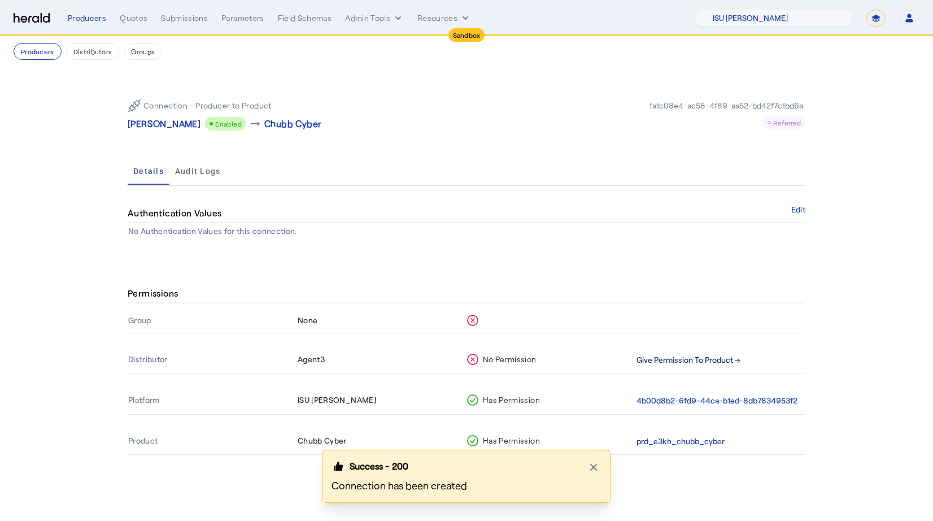
click at [685, 361] on button "Give Permission To Product →" at bounding box center [689, 360] width 104 height 13
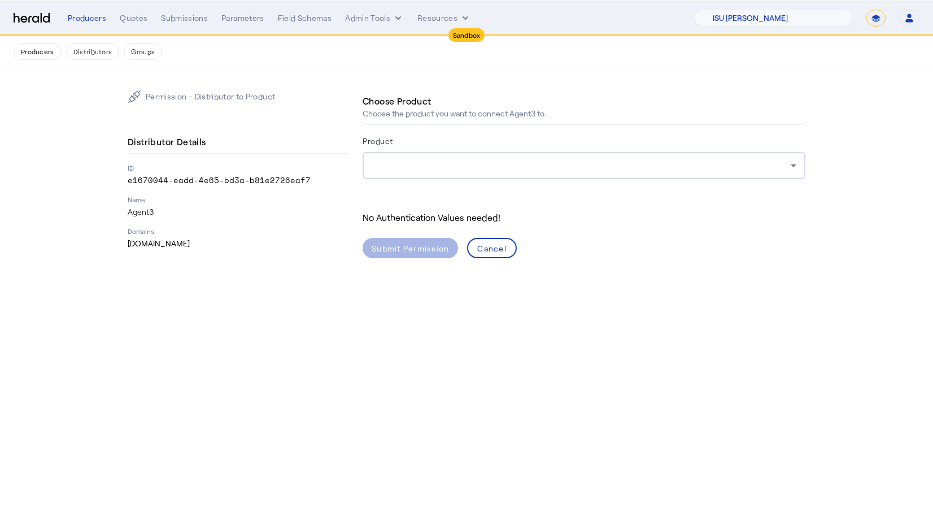
click at [386, 158] on div at bounding box center [584, 165] width 425 height 27
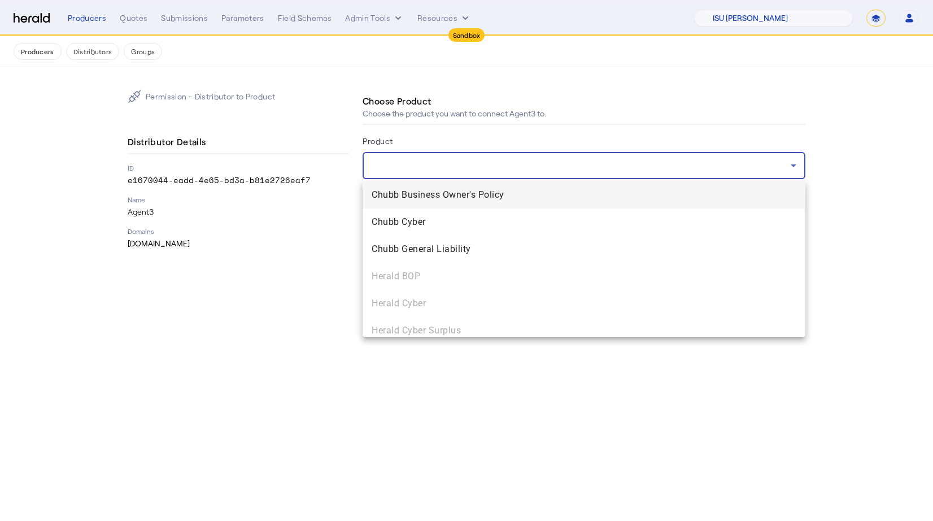
click at [392, 193] on span "Chubb Business Owner's Policy" at bounding box center [584, 195] width 425 height 14
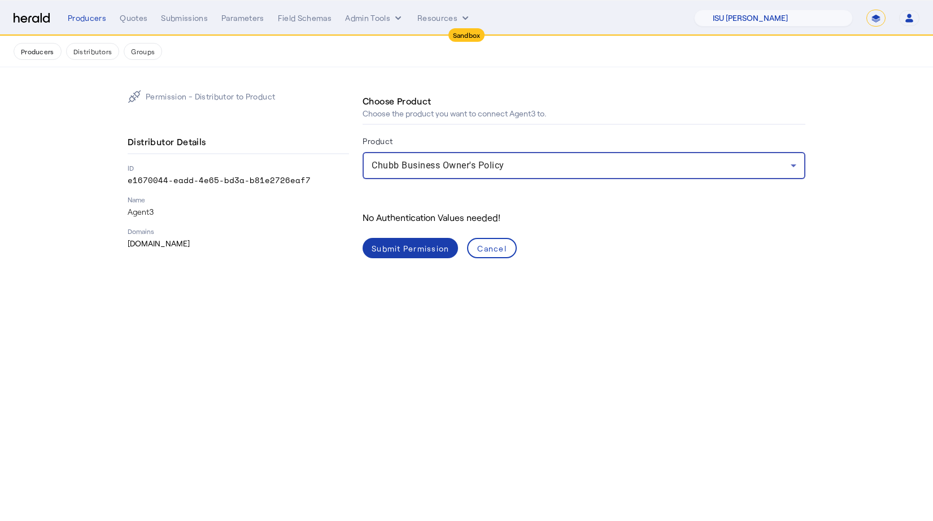
click at [403, 249] on div "Submit Permission" at bounding box center [410, 248] width 77 height 12
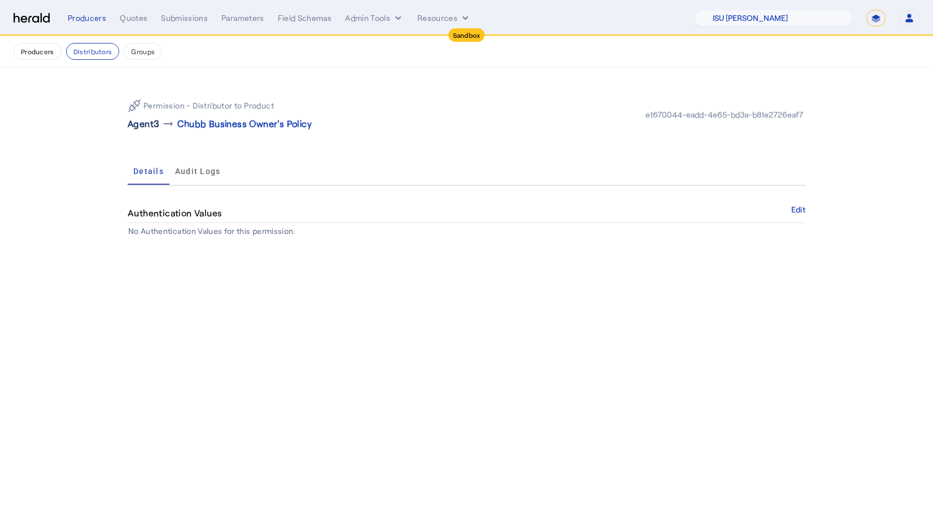
click at [140, 127] on p "Agent3" at bounding box center [144, 124] width 32 height 14
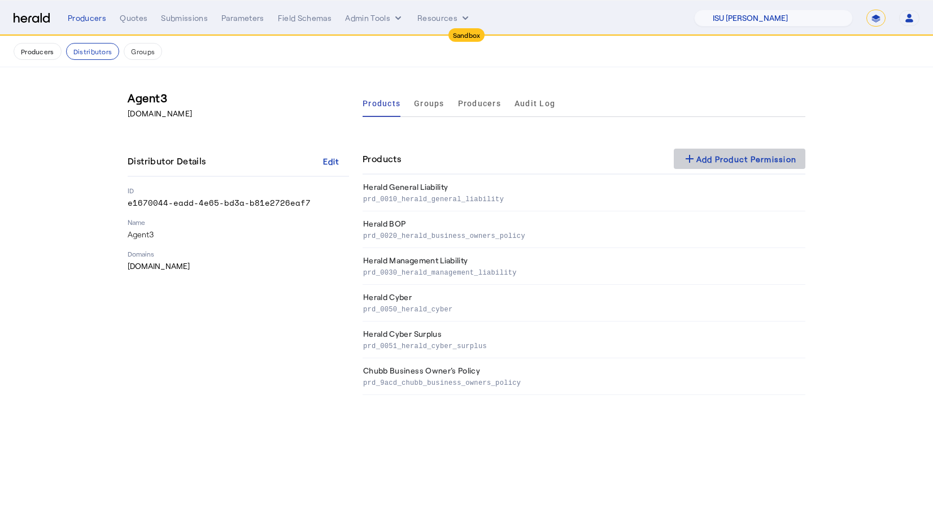
click at [738, 162] on div "add Add Product Permission" at bounding box center [740, 159] width 114 height 14
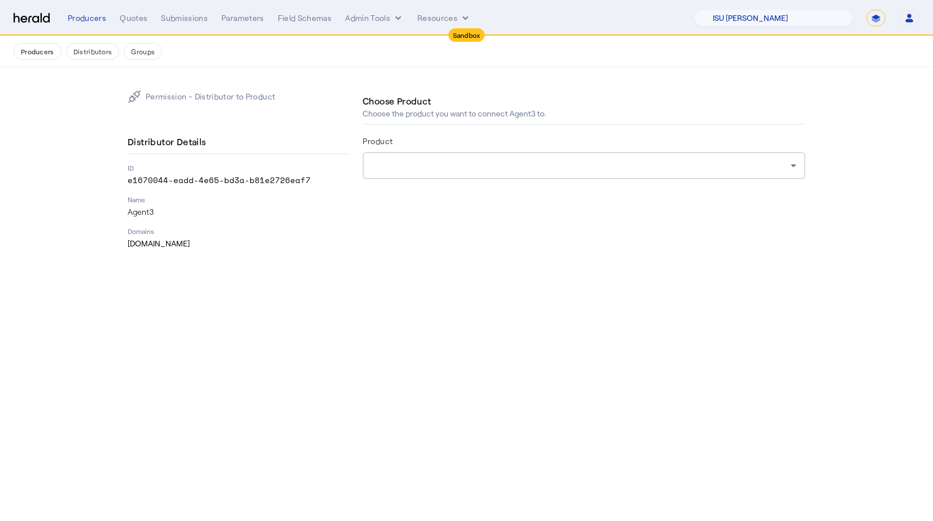
click at [443, 159] on div at bounding box center [581, 166] width 419 height 14
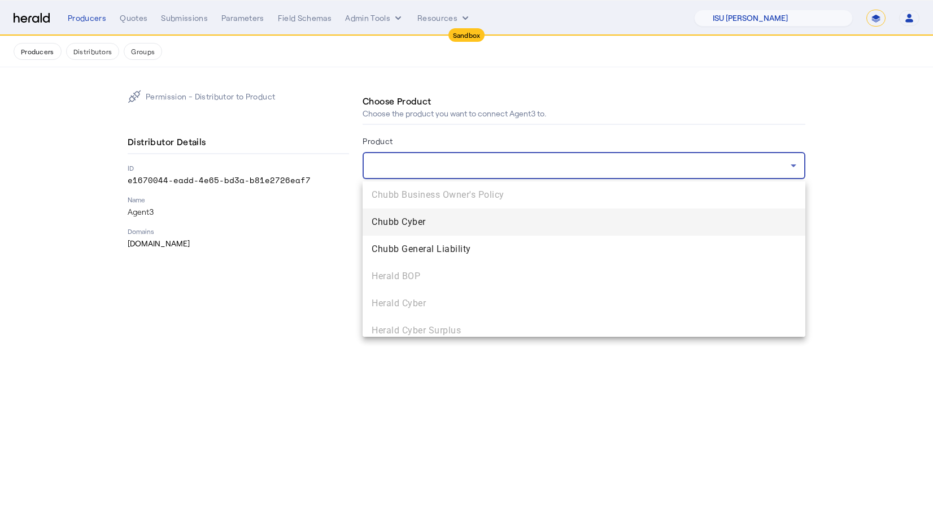
click at [399, 226] on span "Chubb Cyber" at bounding box center [584, 222] width 425 height 14
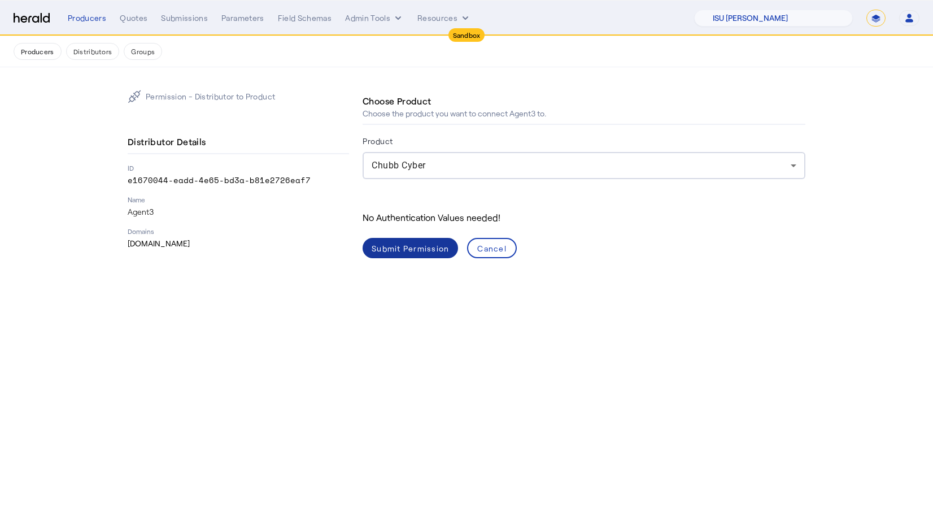
click at [381, 247] on div "Submit Permission" at bounding box center [410, 248] width 77 height 12
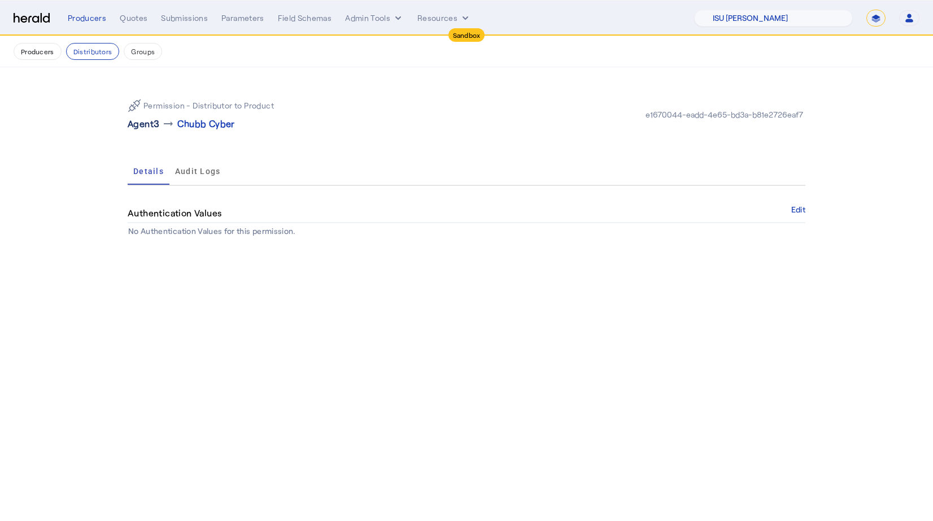
click at [138, 128] on p "Agent3" at bounding box center [144, 124] width 32 height 14
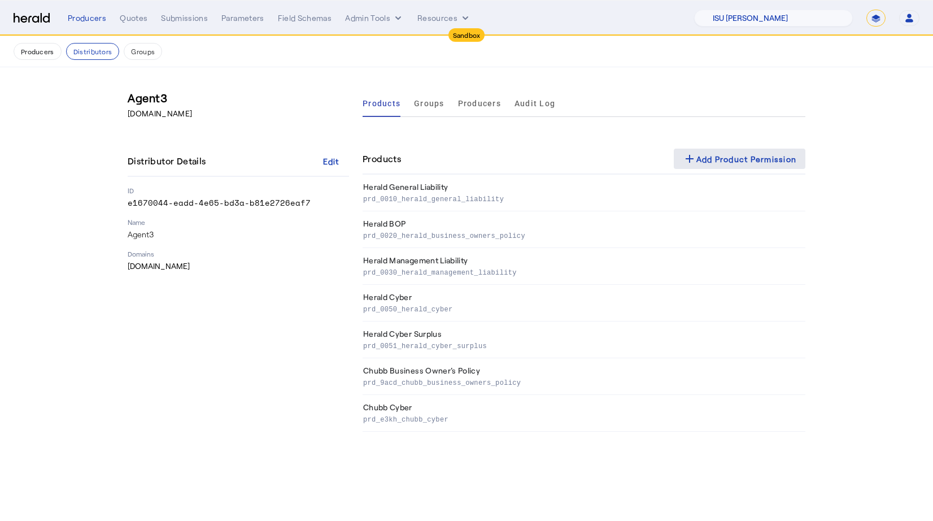
click at [711, 162] on div "add Add Product Permission" at bounding box center [740, 159] width 114 height 14
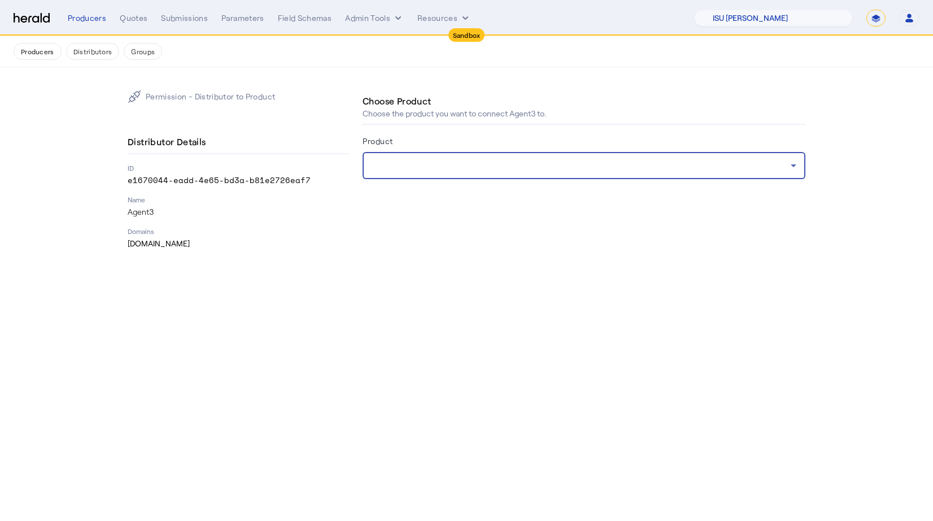
click at [428, 161] on div at bounding box center [581, 166] width 419 height 14
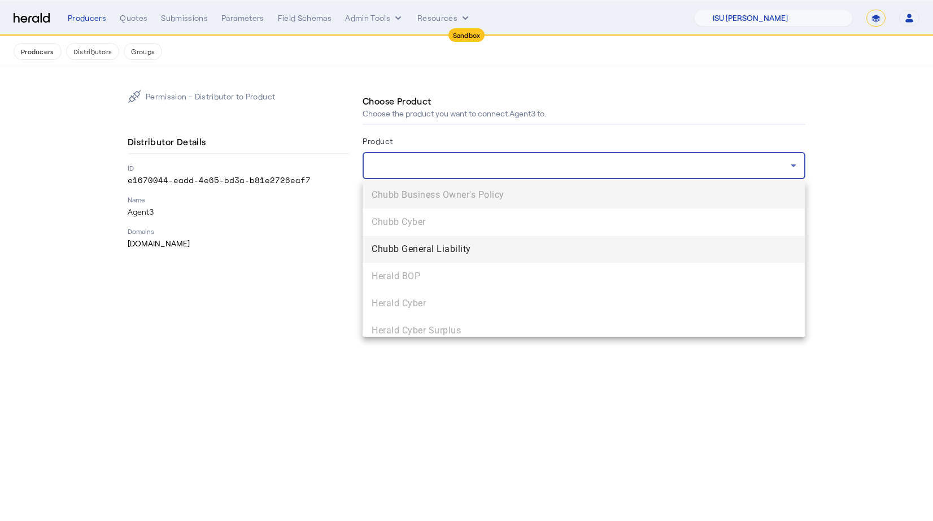
click at [445, 257] on mat-option "Chubb General Liability" at bounding box center [584, 249] width 443 height 27
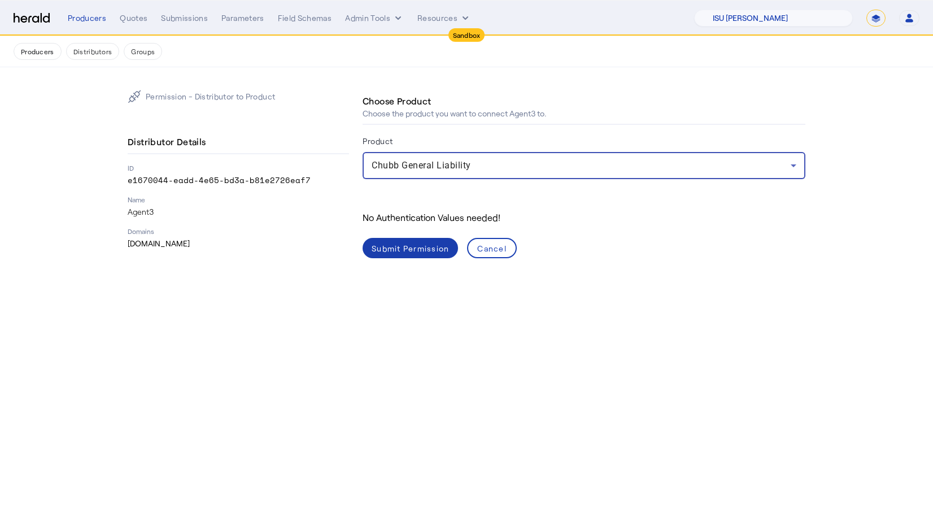
click at [408, 250] on div "Submit Permission" at bounding box center [410, 248] width 77 height 12
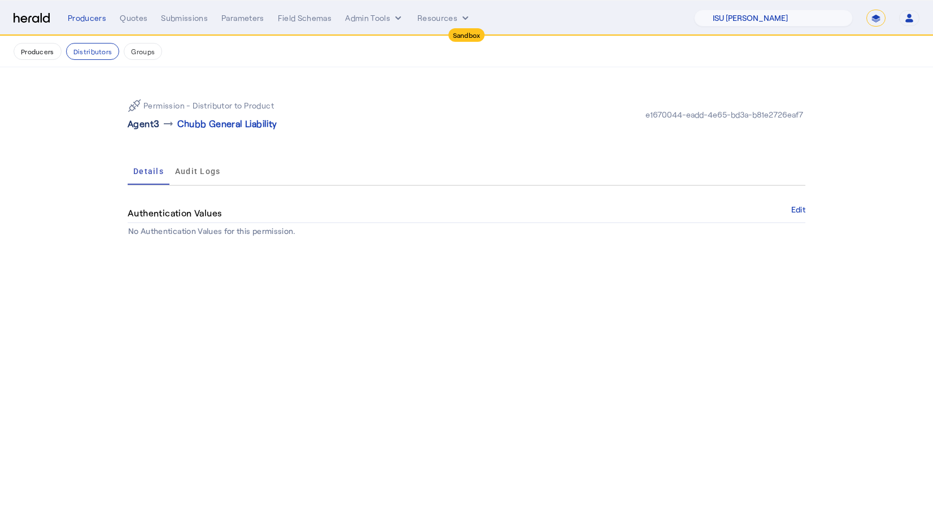
click at [141, 123] on p "Agent3" at bounding box center [144, 124] width 32 height 14
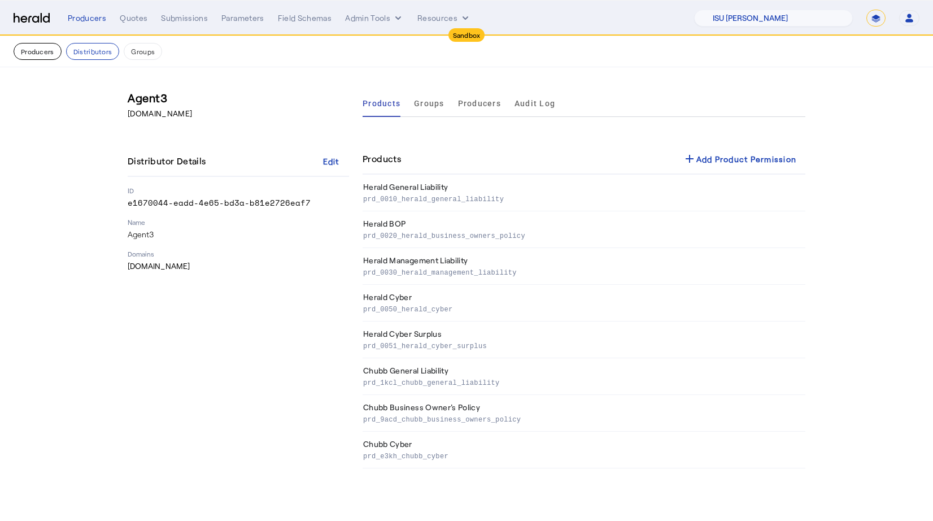
click at [39, 53] on button "Producers" at bounding box center [38, 51] width 48 height 17
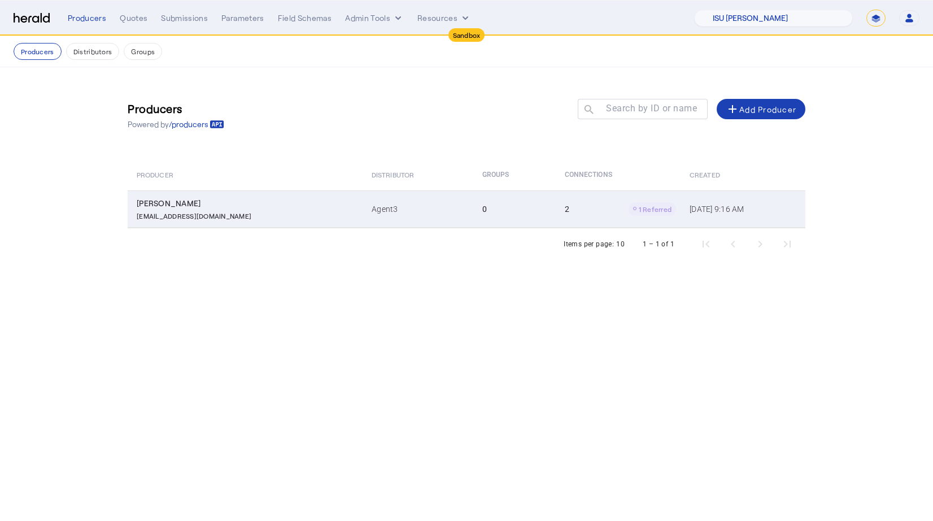
click at [363, 221] on td "Agent3" at bounding box center [418, 208] width 111 height 37
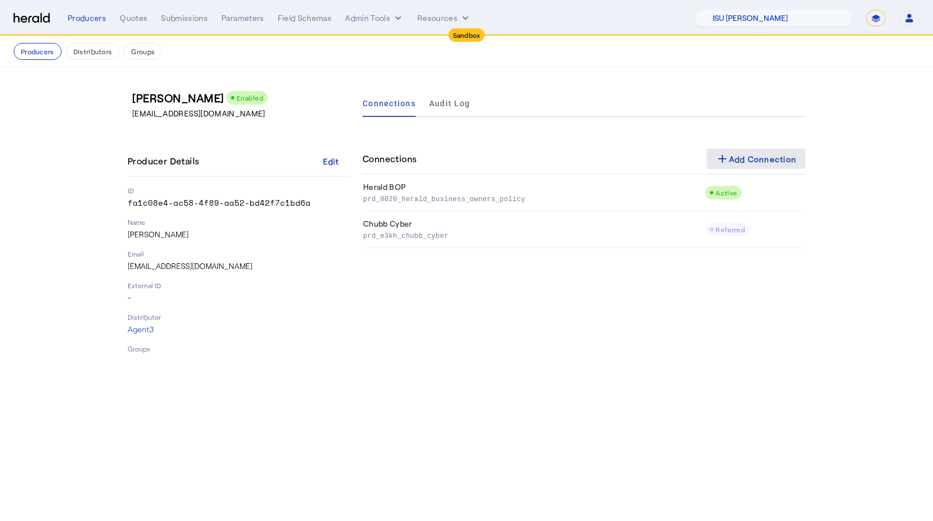
click at [745, 162] on div "add Add Connection" at bounding box center [756, 159] width 81 height 14
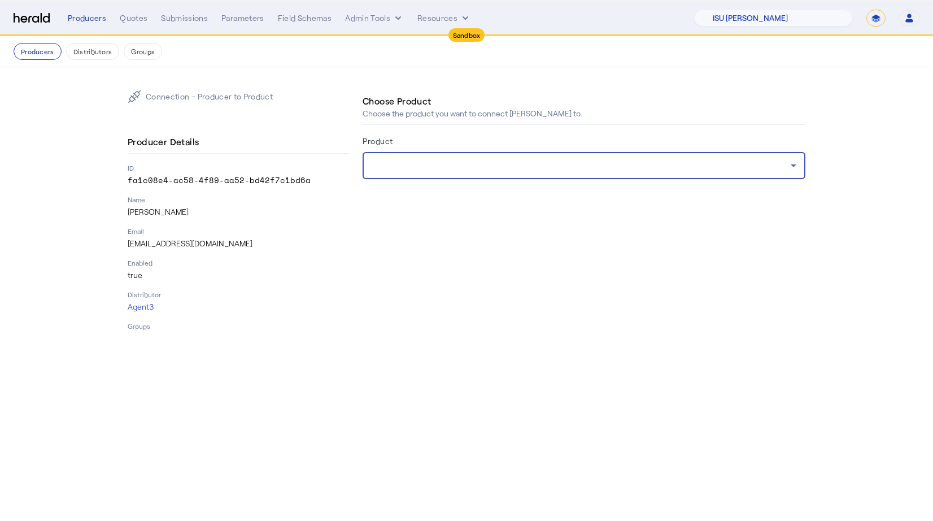
click at [374, 161] on div at bounding box center [581, 166] width 419 height 14
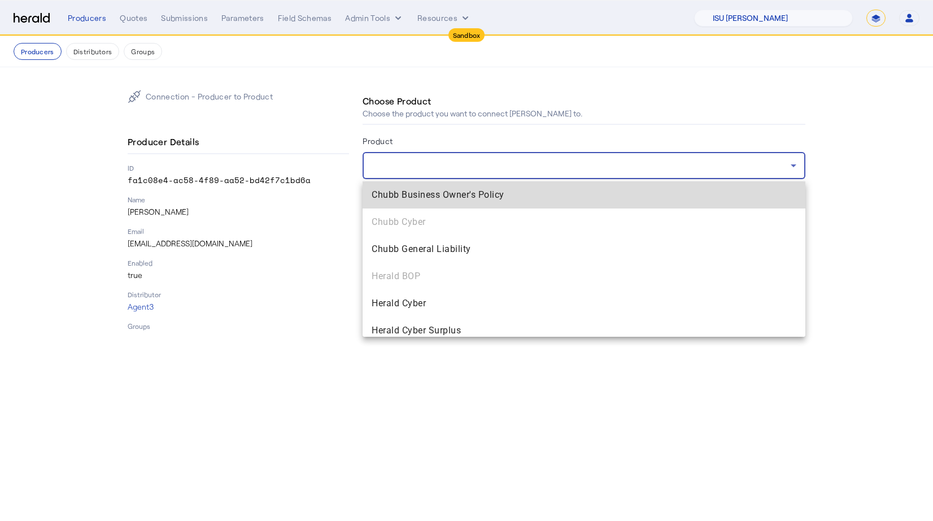
click at [412, 203] on mat-option "Chubb Business Owner's Policy" at bounding box center [584, 194] width 443 height 27
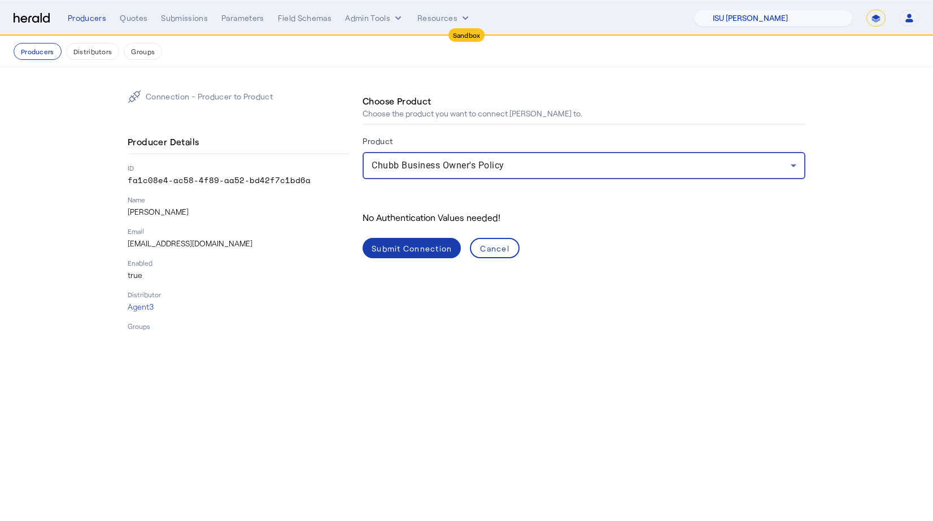
click at [424, 247] on div "Submit Connection" at bounding box center [412, 248] width 80 height 12
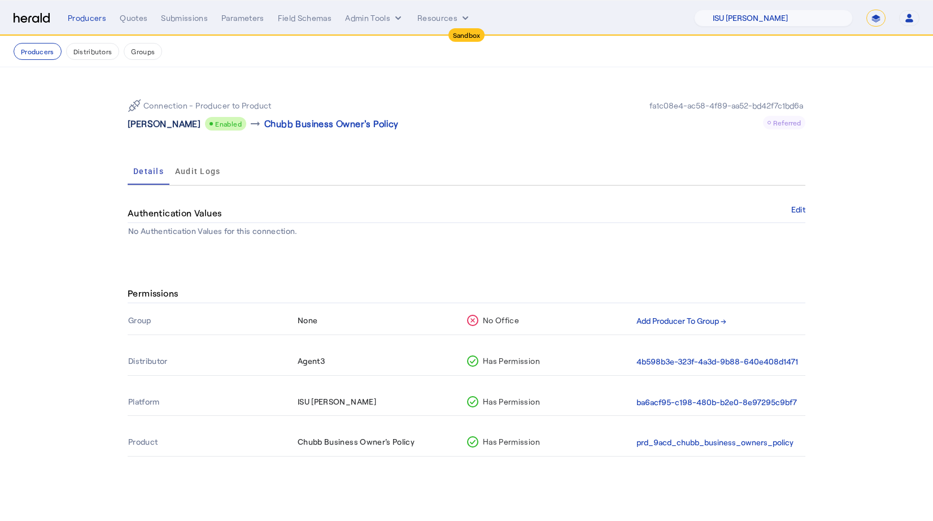
click at [168, 123] on p "[PERSON_NAME]" at bounding box center [164, 124] width 73 height 14
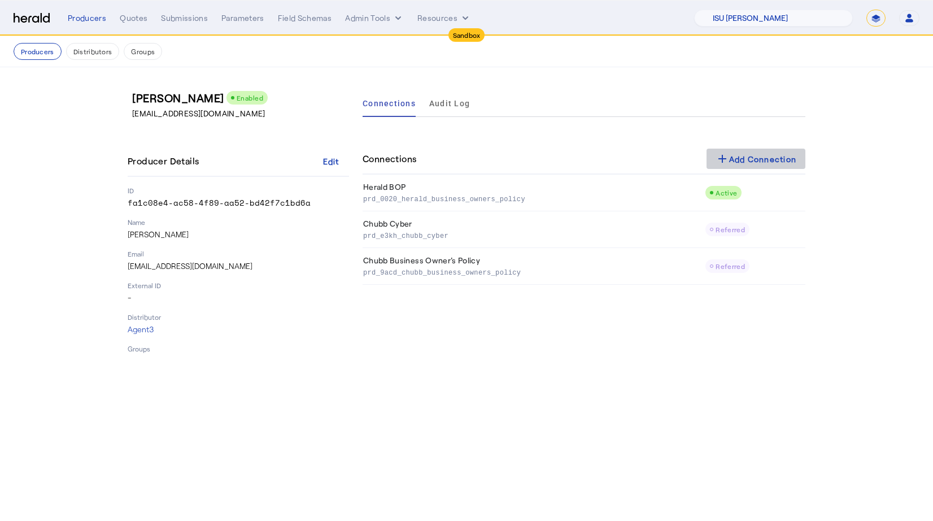
click at [756, 164] on div "add Add Connection" at bounding box center [756, 159] width 81 height 14
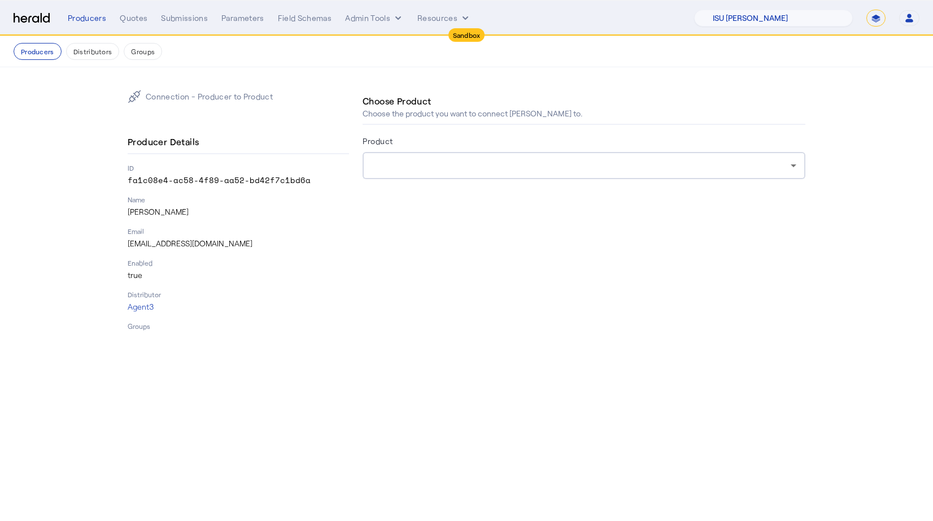
click at [456, 172] on div at bounding box center [584, 165] width 425 height 27
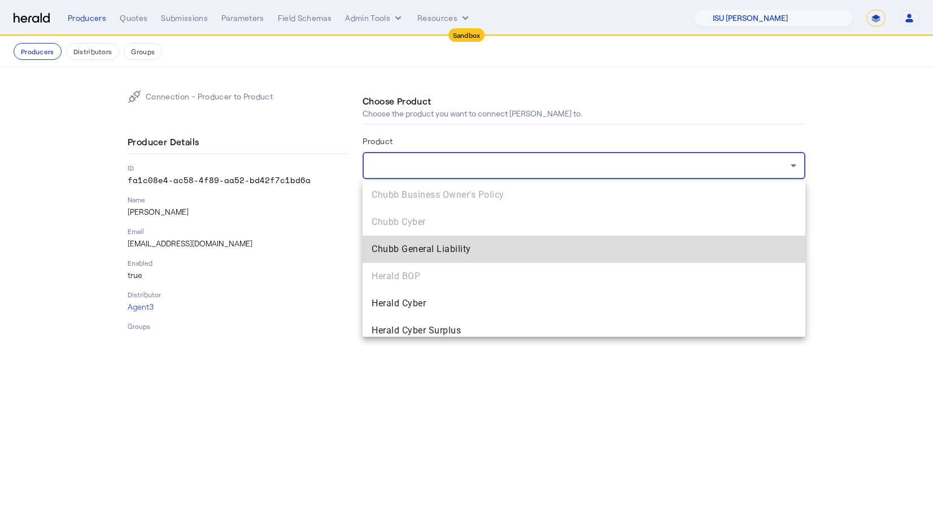
click at [429, 239] on mat-option "Chubb General Liability" at bounding box center [584, 249] width 443 height 27
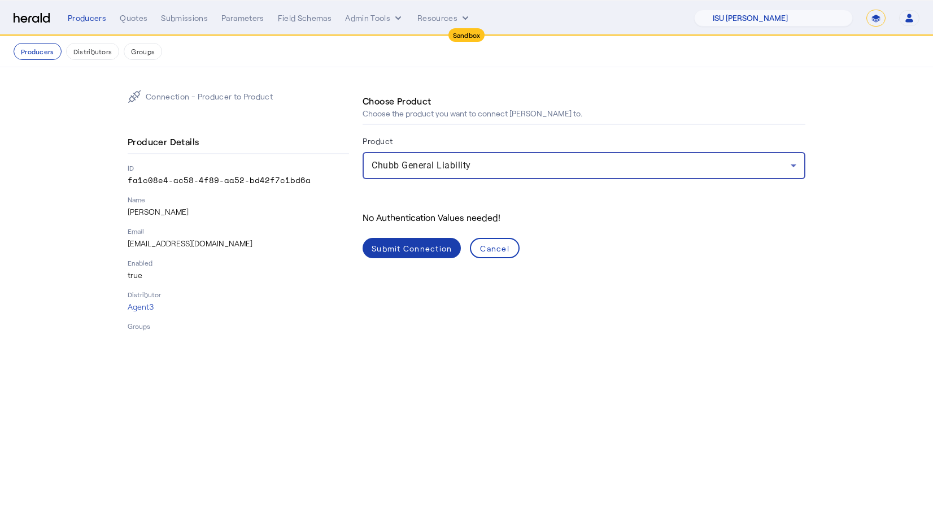
click at [419, 237] on span at bounding box center [412, 247] width 98 height 27
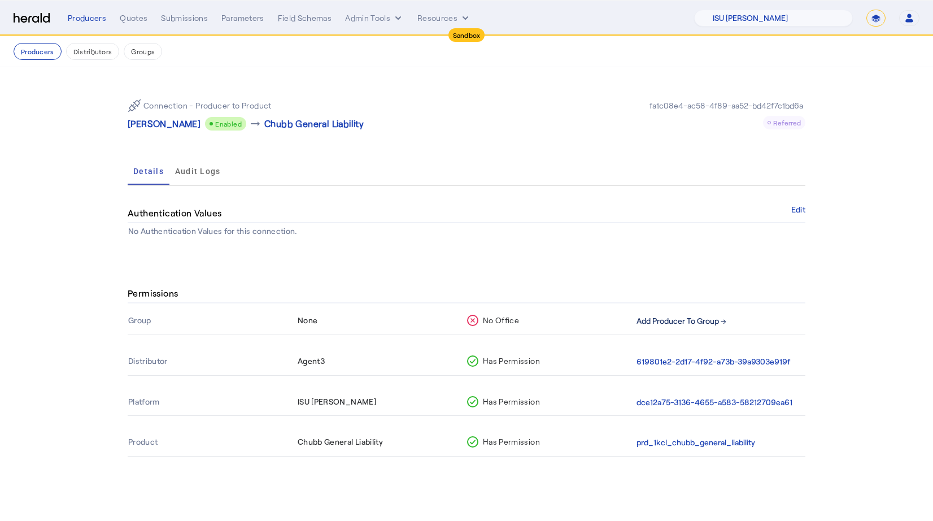
click at [656, 324] on button "Add Producer To Group →" at bounding box center [682, 321] width 90 height 13
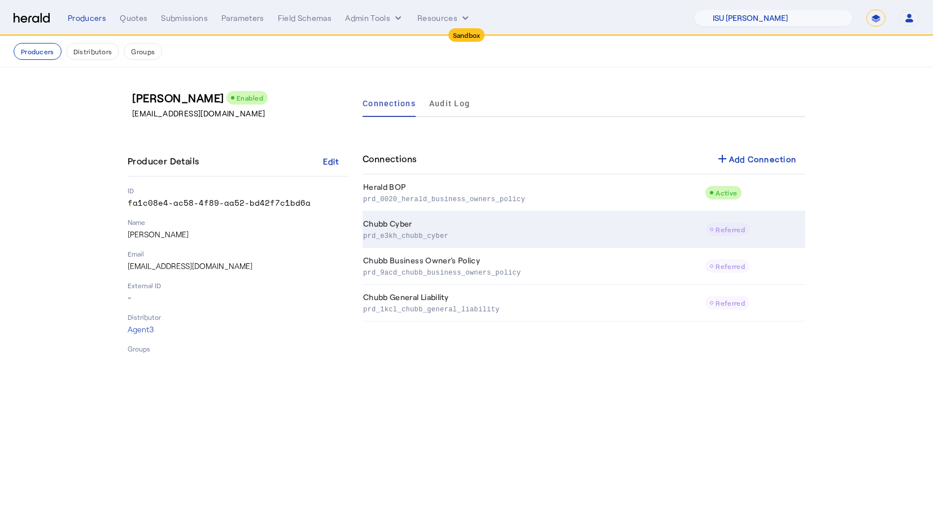
click at [683, 236] on p "prd_e3kh_chubb_cyber" at bounding box center [531, 234] width 337 height 11
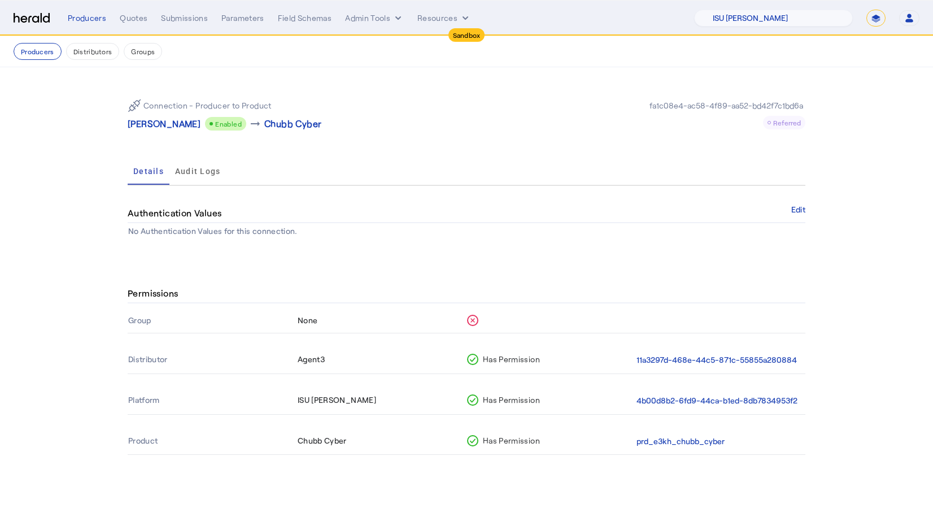
click at [477, 325] on icon at bounding box center [472, 320] width 11 height 11
click at [181, 124] on p "[PERSON_NAME]" at bounding box center [164, 124] width 73 height 14
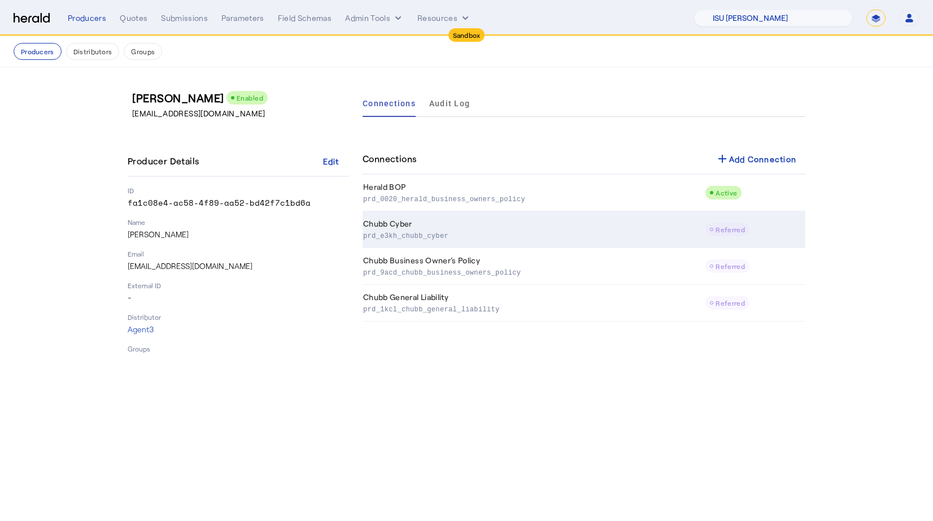
click at [681, 228] on td "Chubb Cyber prd_e3kh_chubb_cyber" at bounding box center [534, 229] width 342 height 37
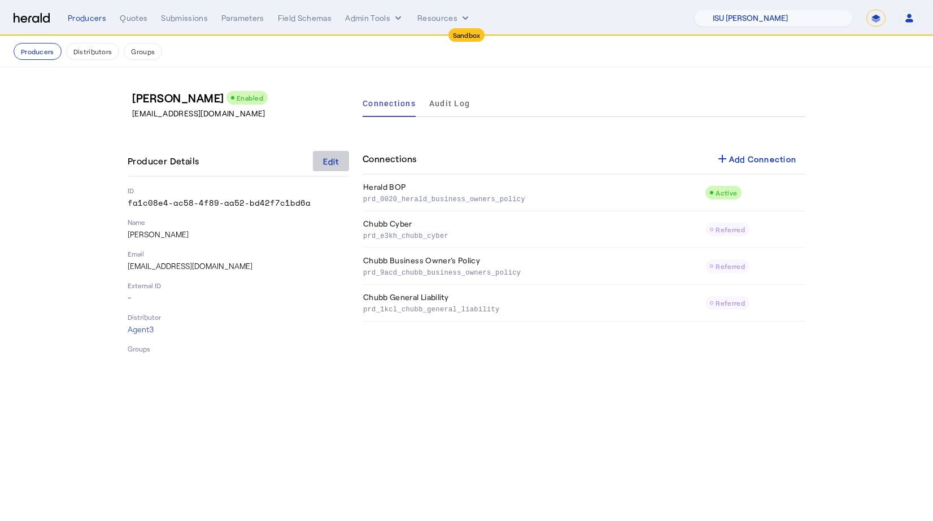
click at [318, 166] on span at bounding box center [331, 160] width 36 height 27
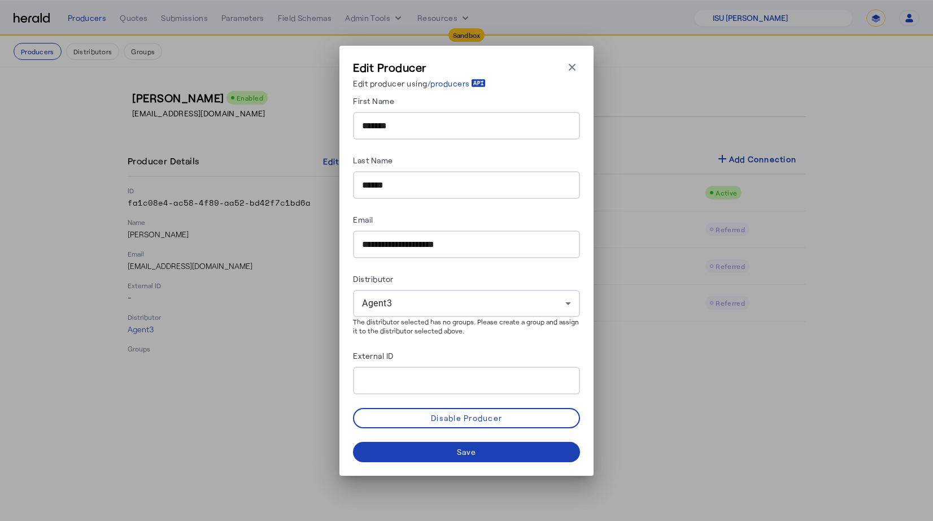
click at [419, 380] on input "External ID" at bounding box center [466, 381] width 209 height 14
click at [228, 295] on div "**********" at bounding box center [466, 260] width 933 height 521
click at [573, 68] on icon "button" at bounding box center [572, 66] width 7 height 7
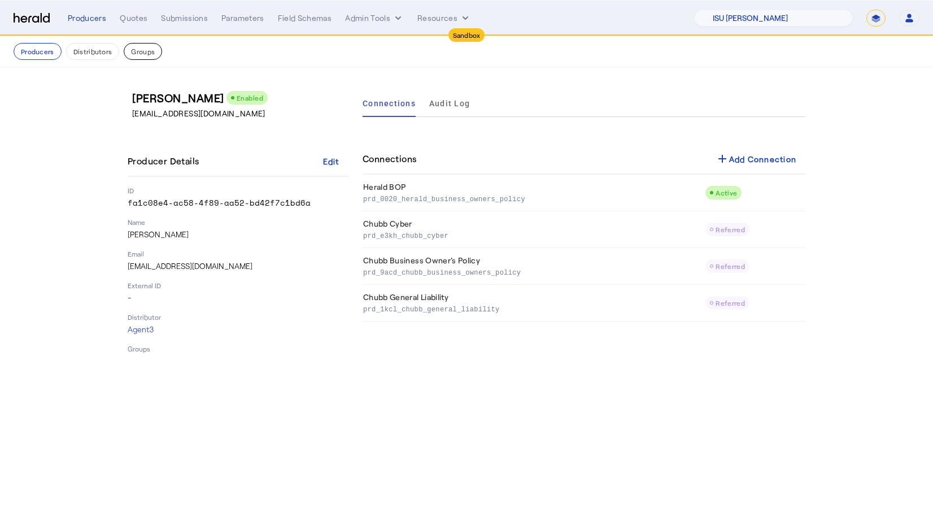
click at [144, 51] on button "Groups" at bounding box center [143, 51] width 38 height 17
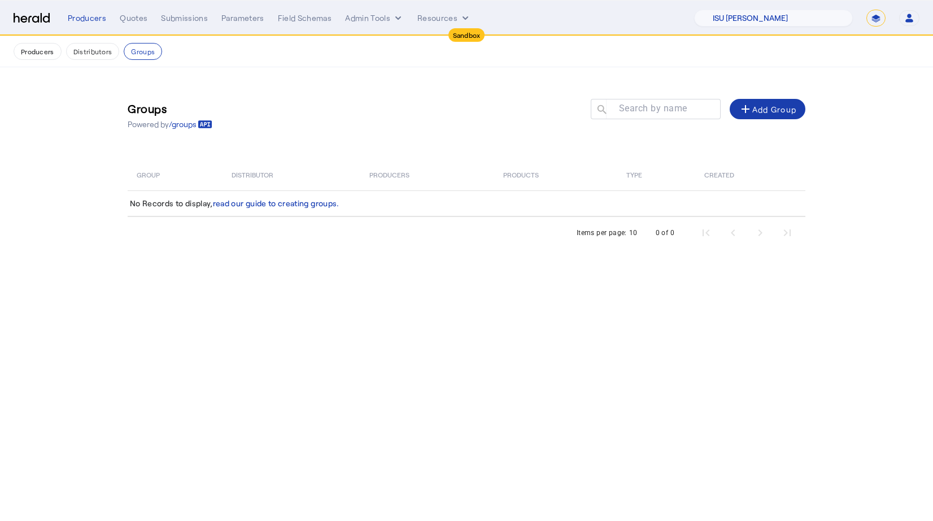
click at [768, 113] on div "add Add Group" at bounding box center [768, 109] width 58 height 14
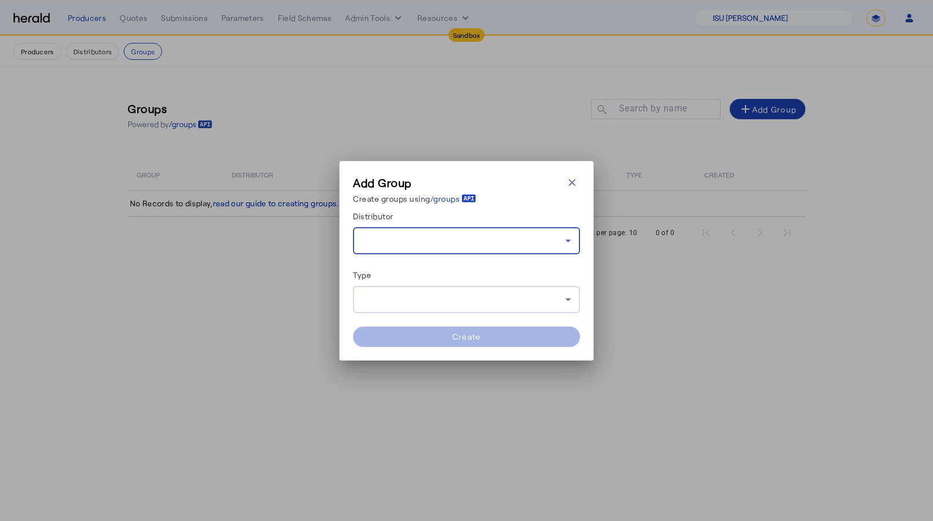
click at [379, 234] on div at bounding box center [463, 241] width 203 height 14
click at [393, 268] on span "Agent3" at bounding box center [466, 270] width 209 height 14
click at [390, 307] on div at bounding box center [466, 299] width 209 height 27
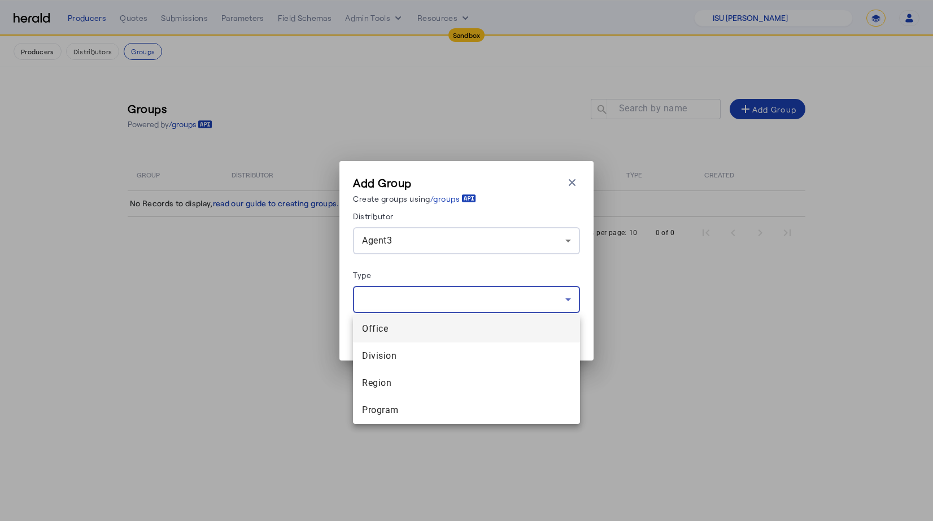
click at [389, 329] on span "Office" at bounding box center [466, 329] width 209 height 14
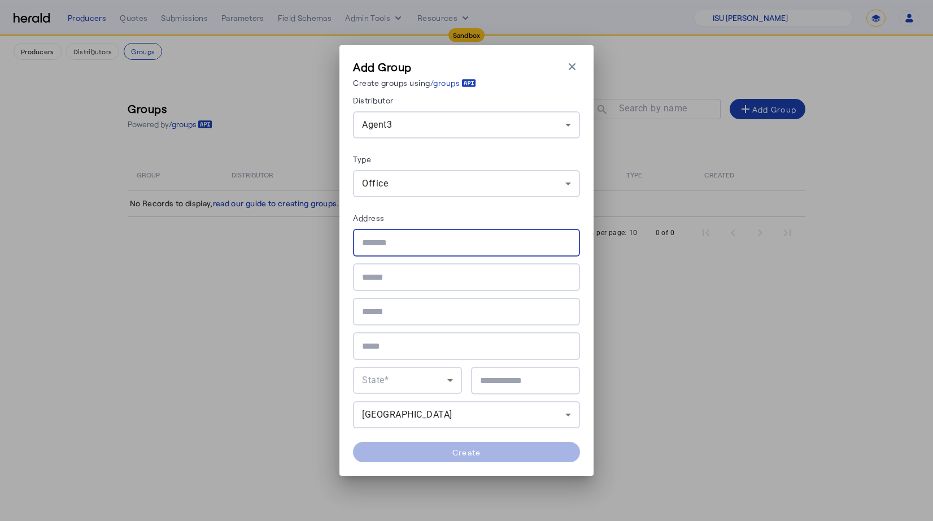
click at [393, 241] on input "text" at bounding box center [466, 243] width 209 height 14
click at [382, 189] on div "Office" at bounding box center [466, 183] width 209 height 27
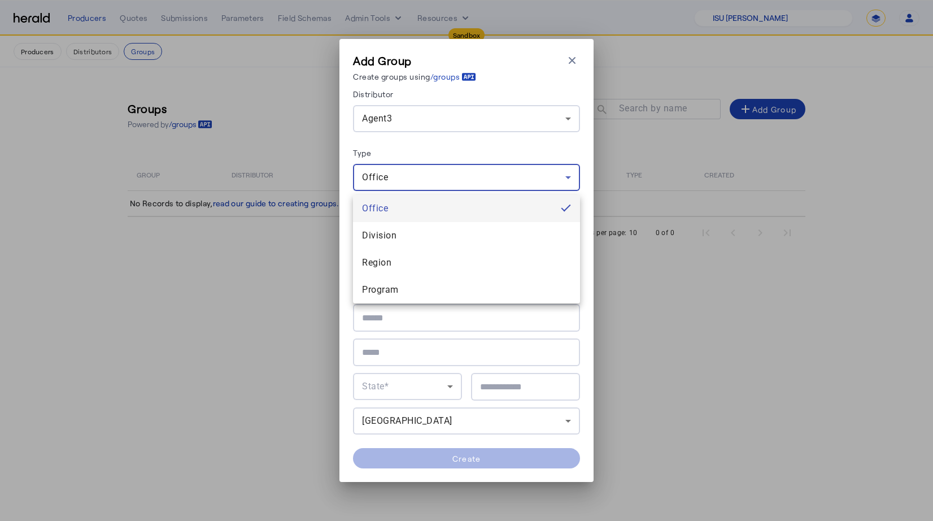
click at [382, 189] on div at bounding box center [466, 260] width 933 height 521
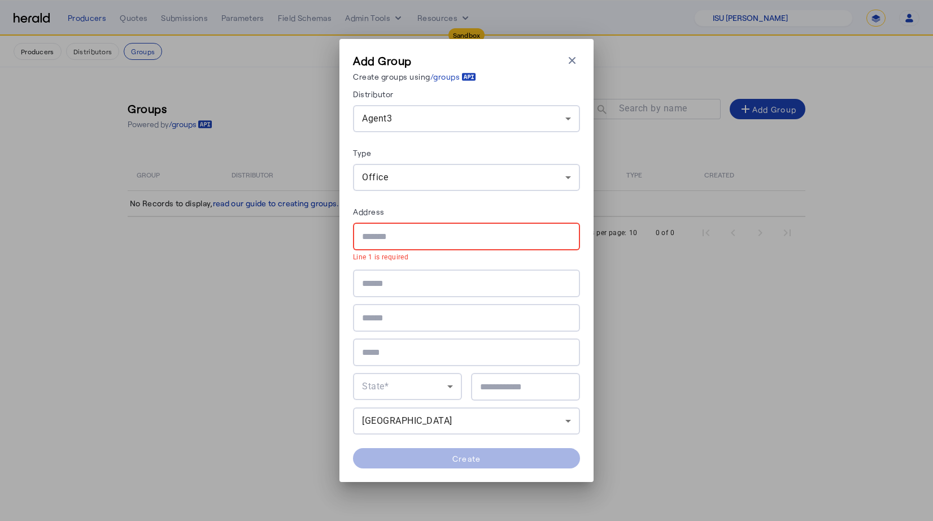
click at [424, 241] on input "text" at bounding box center [466, 237] width 209 height 14
paste input "**********"
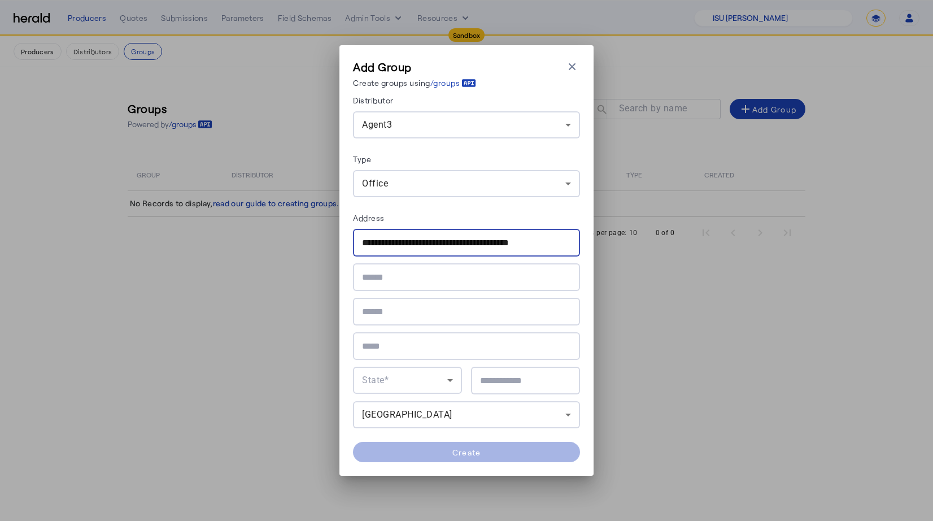
drag, startPoint x: 432, startPoint y: 244, endPoint x: 488, endPoint y: 245, distance: 55.9
click at [488, 245] on input "**********" at bounding box center [466, 243] width 209 height 14
type input "**********"
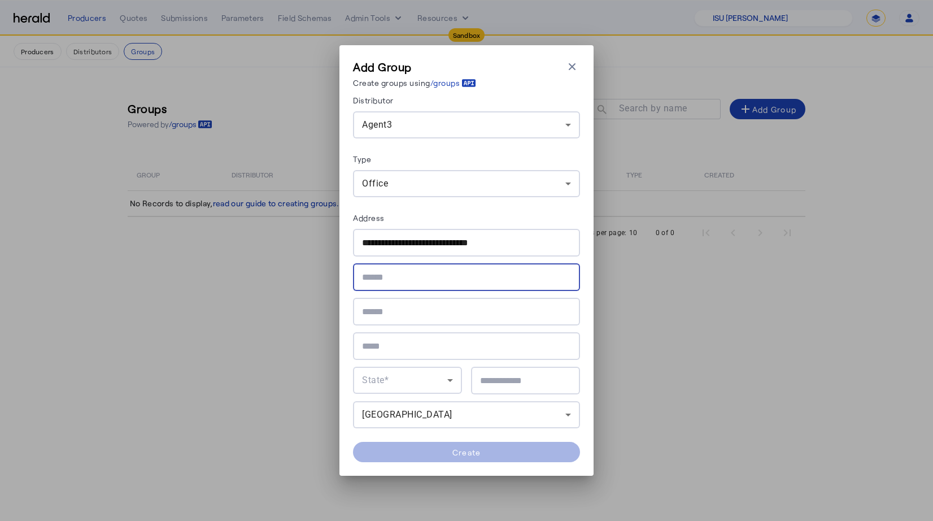
click at [425, 271] on input "text" at bounding box center [466, 278] width 209 height 14
paste input "**********"
type input "**********"
click at [389, 338] on div at bounding box center [466, 346] width 209 height 28
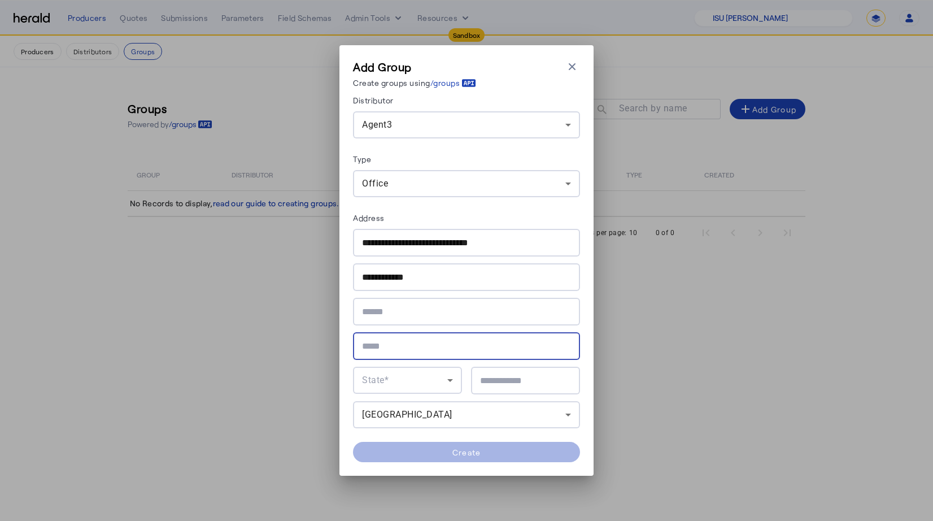
paste input "**********"
type input "**********"
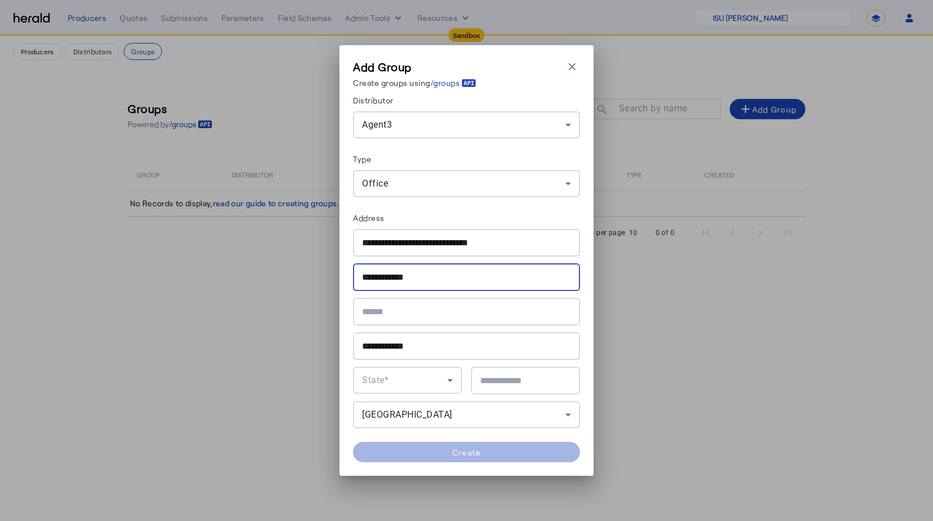
drag, startPoint x: 420, startPoint y: 280, endPoint x: 201, endPoint y: 266, distance: 219.1
click at [201, 266] on div "**********" at bounding box center [466, 260] width 933 height 521
click at [408, 376] on div "State*" at bounding box center [404, 380] width 85 height 14
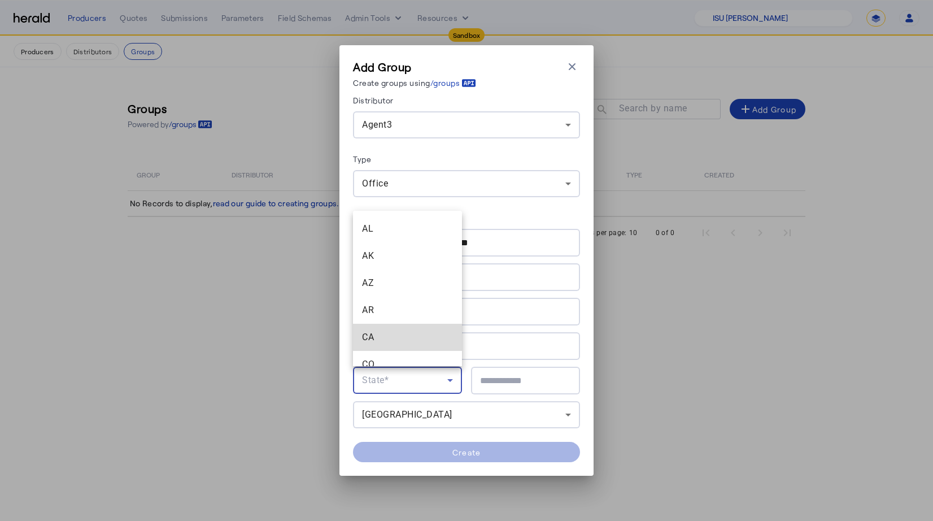
click at [391, 335] on span "CA" at bounding box center [407, 337] width 91 height 14
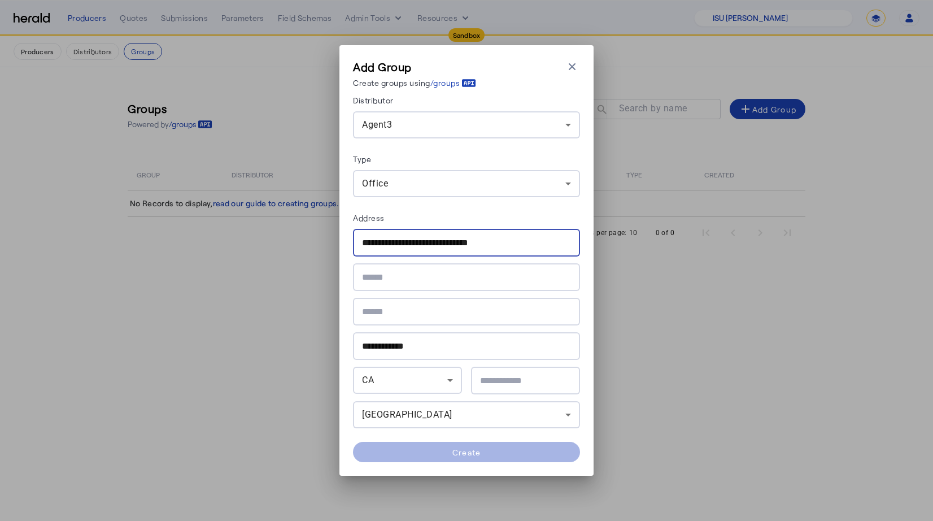
drag, startPoint x: 477, startPoint y: 246, endPoint x: 453, endPoint y: 245, distance: 24.3
click at [453, 245] on input "**********" at bounding box center [466, 243] width 209 height 14
type input "**********"
click at [510, 372] on div at bounding box center [525, 381] width 91 height 28
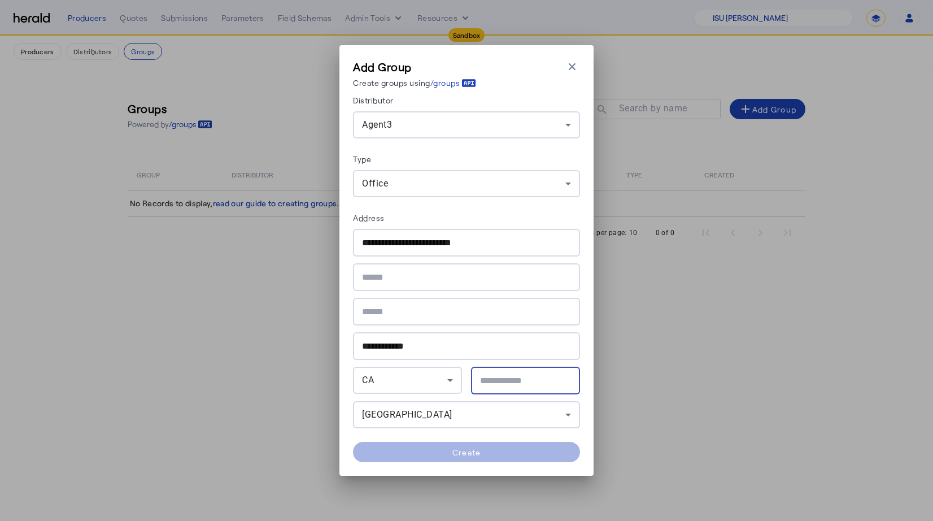
paste input "*****"
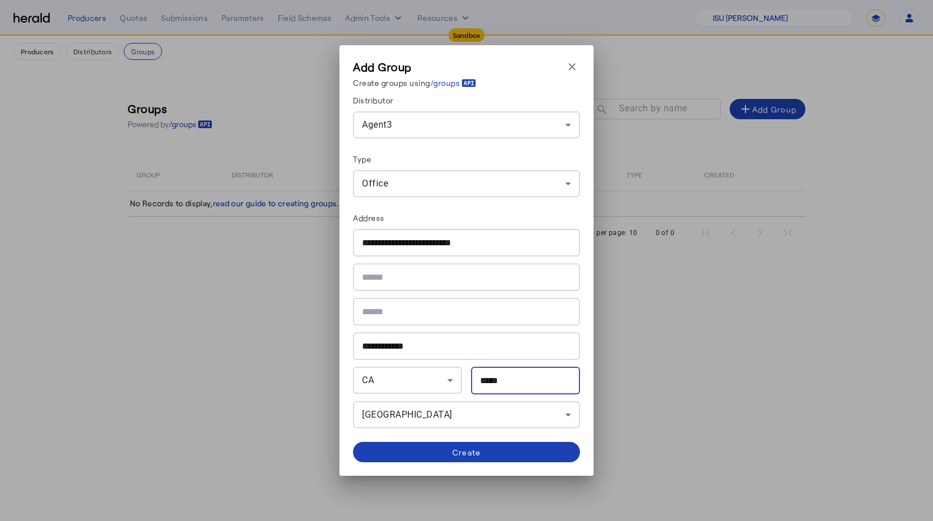
type input "*****"
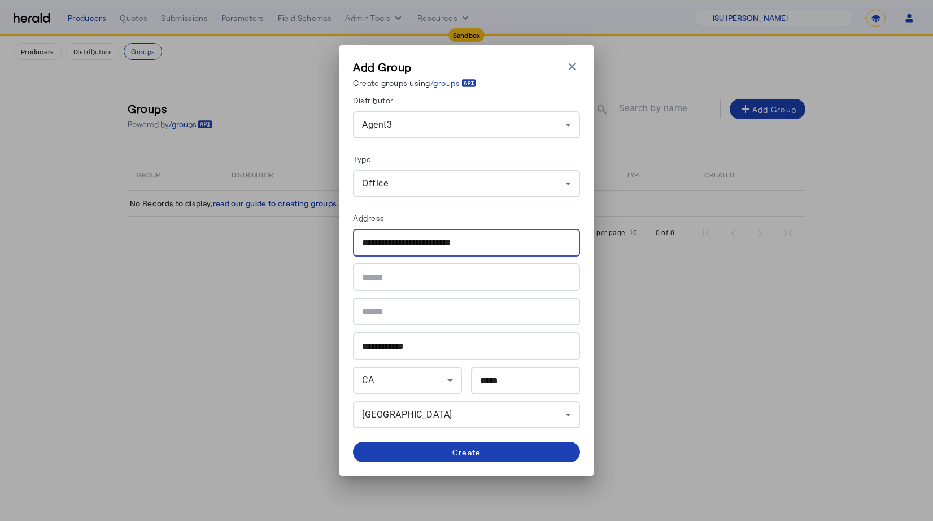
drag, startPoint x: 480, startPoint y: 240, endPoint x: 426, endPoint y: 244, distance: 54.4
click at [426, 244] on input "**********" at bounding box center [466, 243] width 209 height 14
type input "**********"
click at [430, 449] on span at bounding box center [466, 451] width 227 height 27
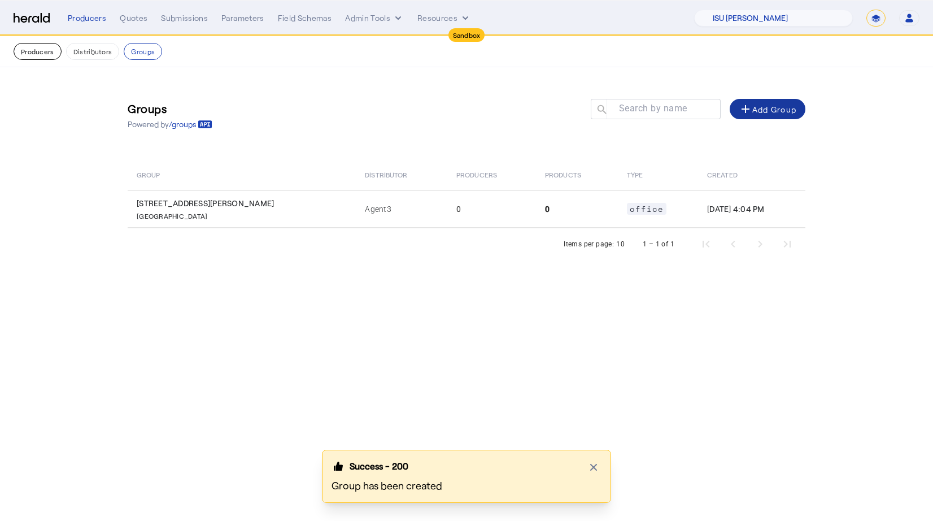
click at [39, 53] on button "Producers" at bounding box center [38, 51] width 48 height 17
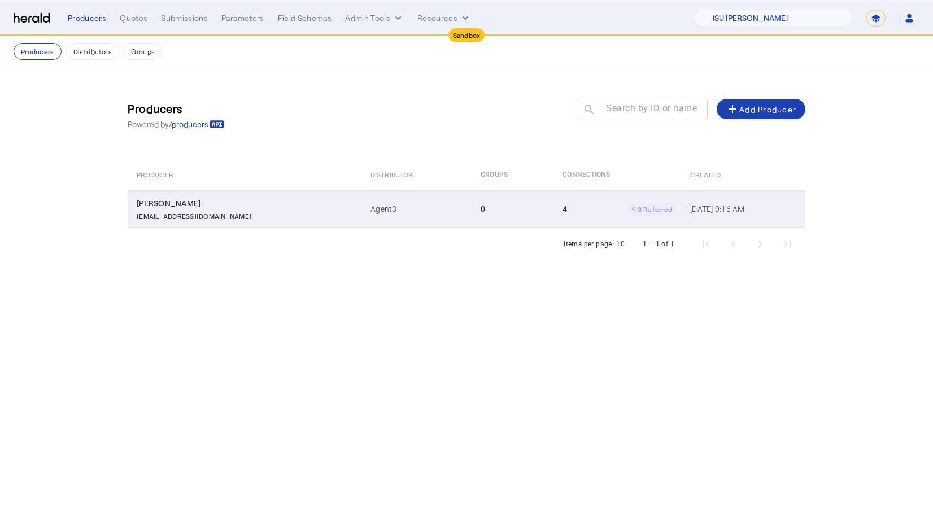
click at [301, 216] on td "Cheynna Massie Cheynna@isumassie.com" at bounding box center [245, 208] width 234 height 37
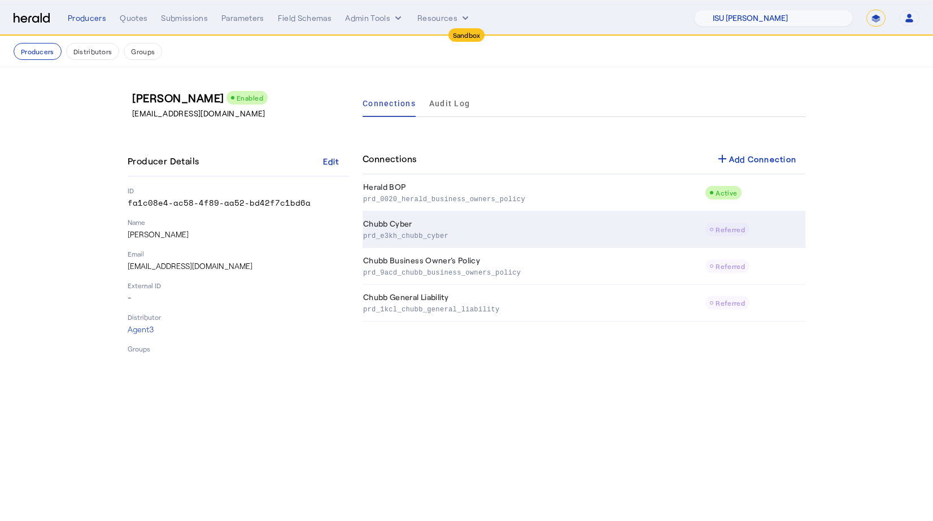
click at [615, 222] on td "Chubb Cyber prd_e3kh_chubb_cyber" at bounding box center [534, 229] width 342 height 37
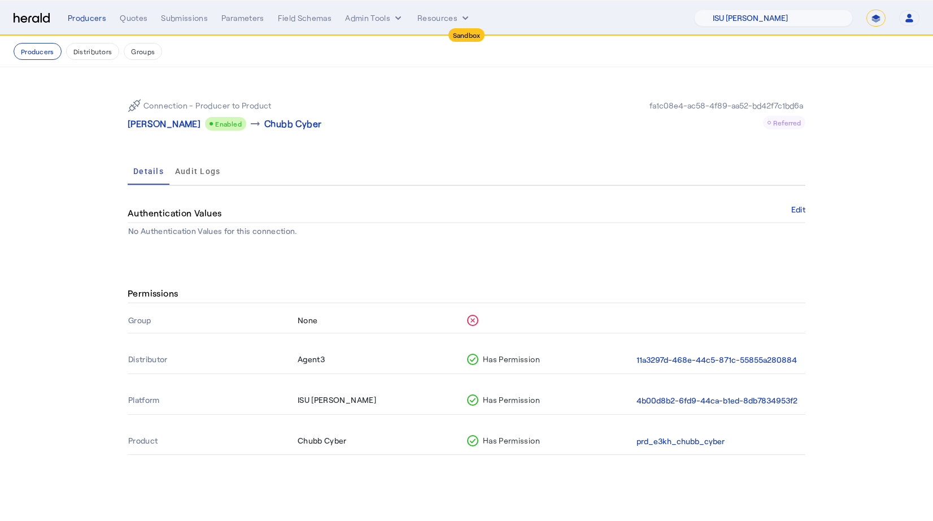
click at [471, 320] on icon at bounding box center [472, 320] width 11 height 11
click at [145, 51] on button "Groups" at bounding box center [143, 51] width 38 height 17
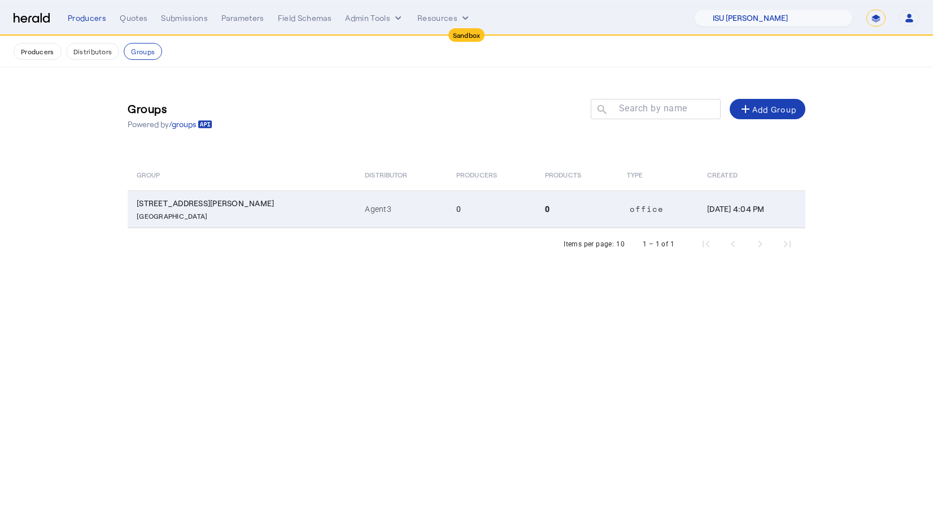
click at [216, 211] on p "Walnut Creek CA, 94598" at bounding box center [244, 214] width 215 height 11
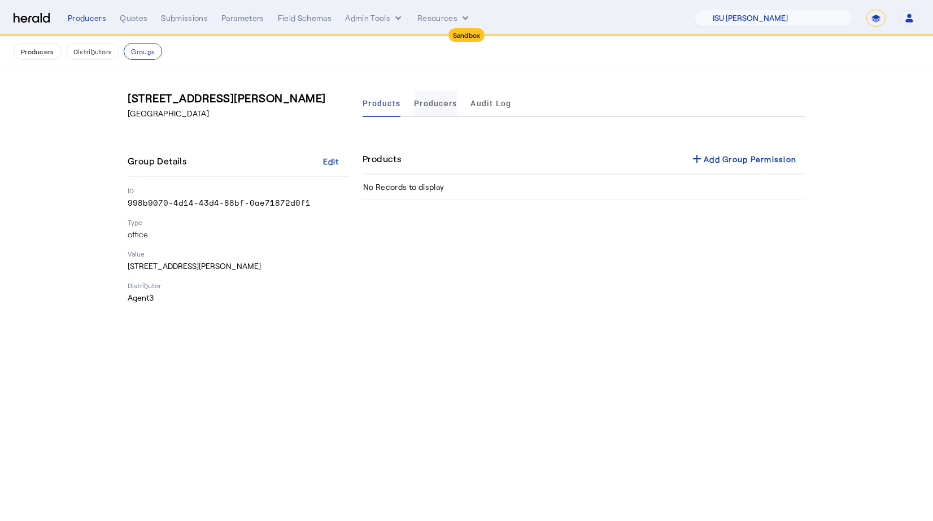
click at [452, 112] on span "Producers" at bounding box center [435, 103] width 43 height 27
click at [26, 55] on button "Producers" at bounding box center [38, 51] width 48 height 17
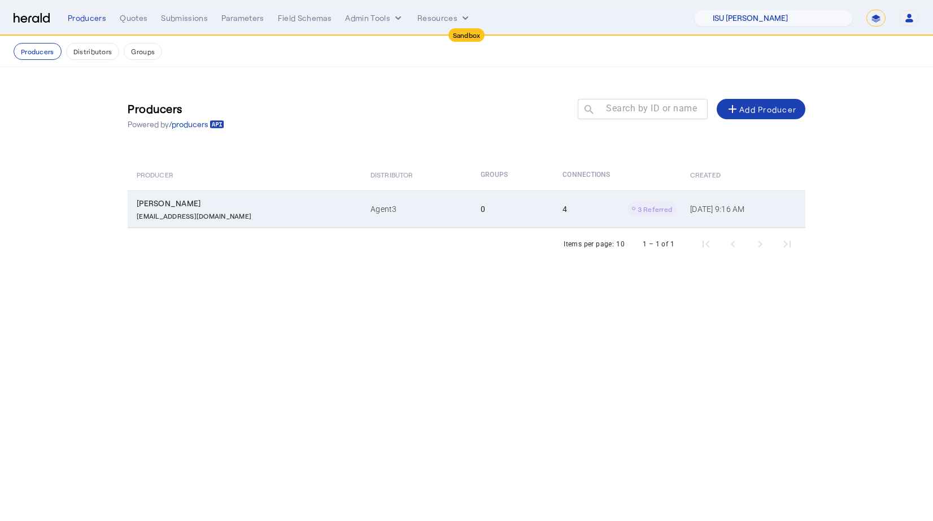
click at [262, 224] on td "Cheynna Massie Cheynna@isumassie.com" at bounding box center [245, 208] width 234 height 37
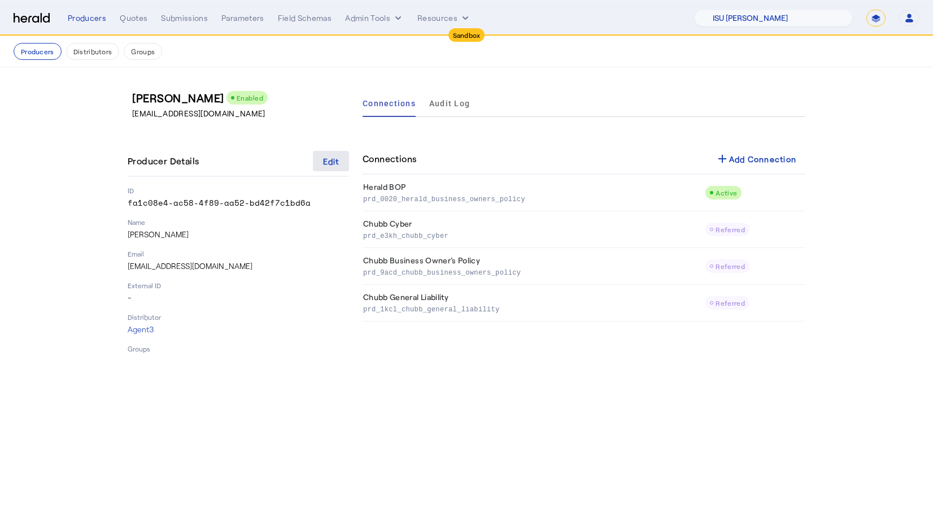
click at [330, 168] on span at bounding box center [331, 160] width 36 height 27
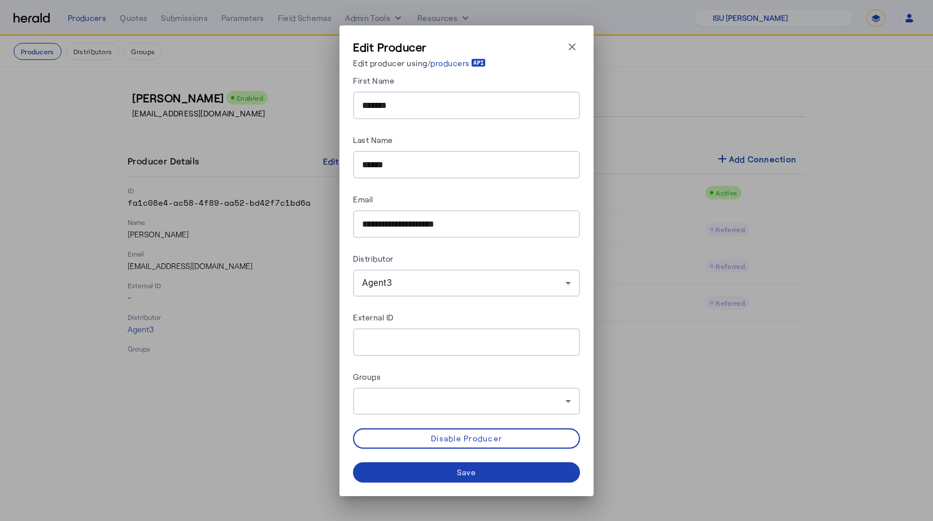
click at [399, 395] on div at bounding box center [463, 401] width 203 height 14
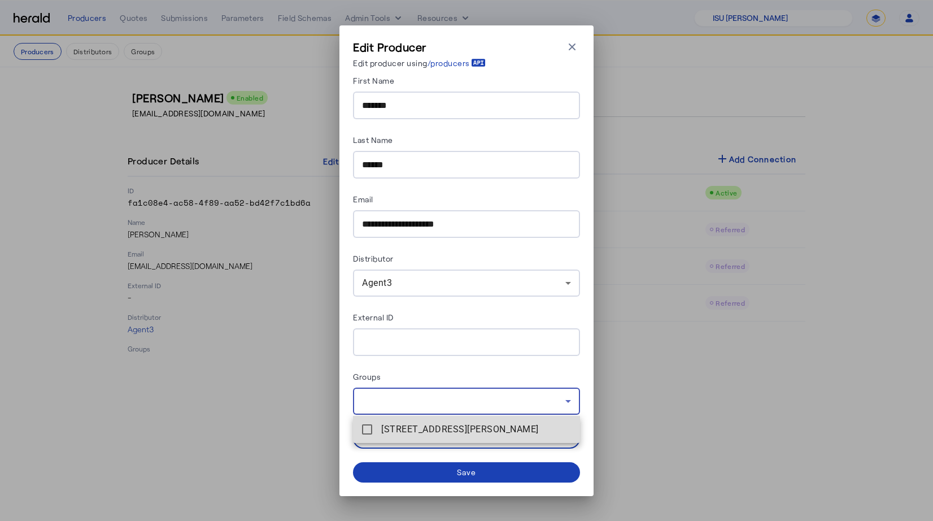
click at [396, 430] on span "315 Lennon Ln , Walnut Creek, CA 94598" at bounding box center [476, 430] width 190 height 14
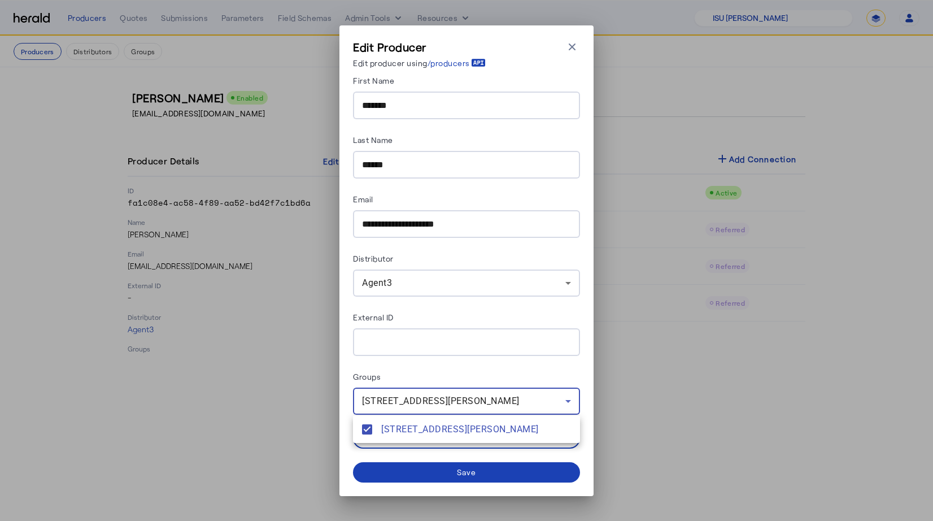
click at [438, 474] on div at bounding box center [466, 260] width 933 height 521
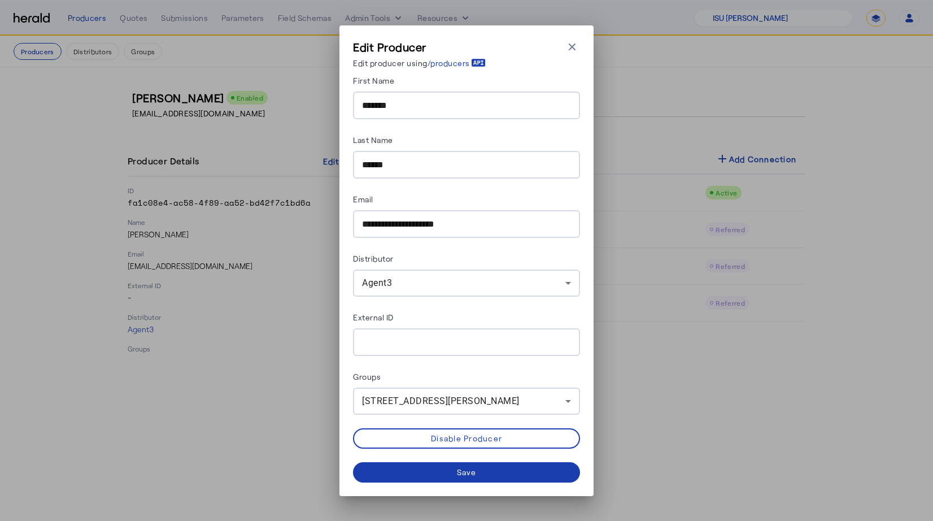
click at [457, 474] on div "Save" at bounding box center [467, 472] width 20 height 12
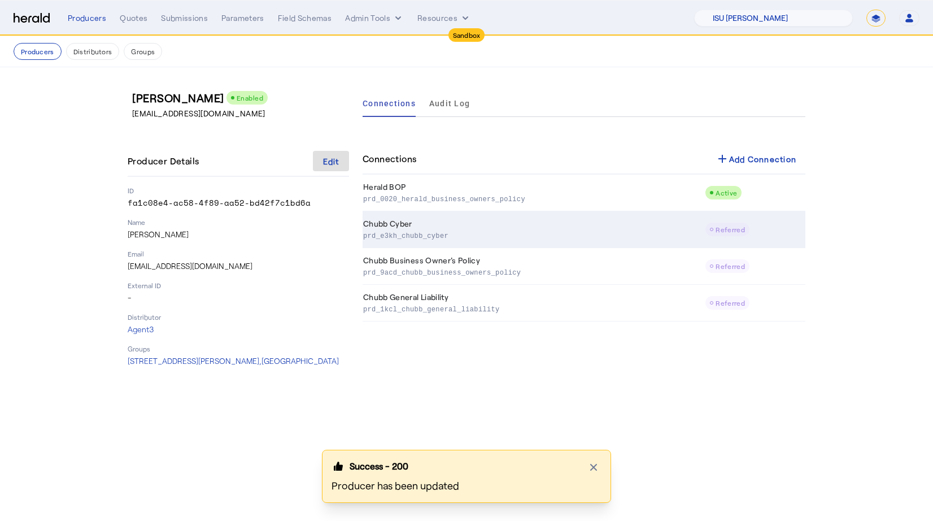
click at [451, 224] on td "Chubb Cyber prd_e3kh_chubb_cyber" at bounding box center [534, 229] width 342 height 37
